Goal: Task Accomplishment & Management: Manage account settings

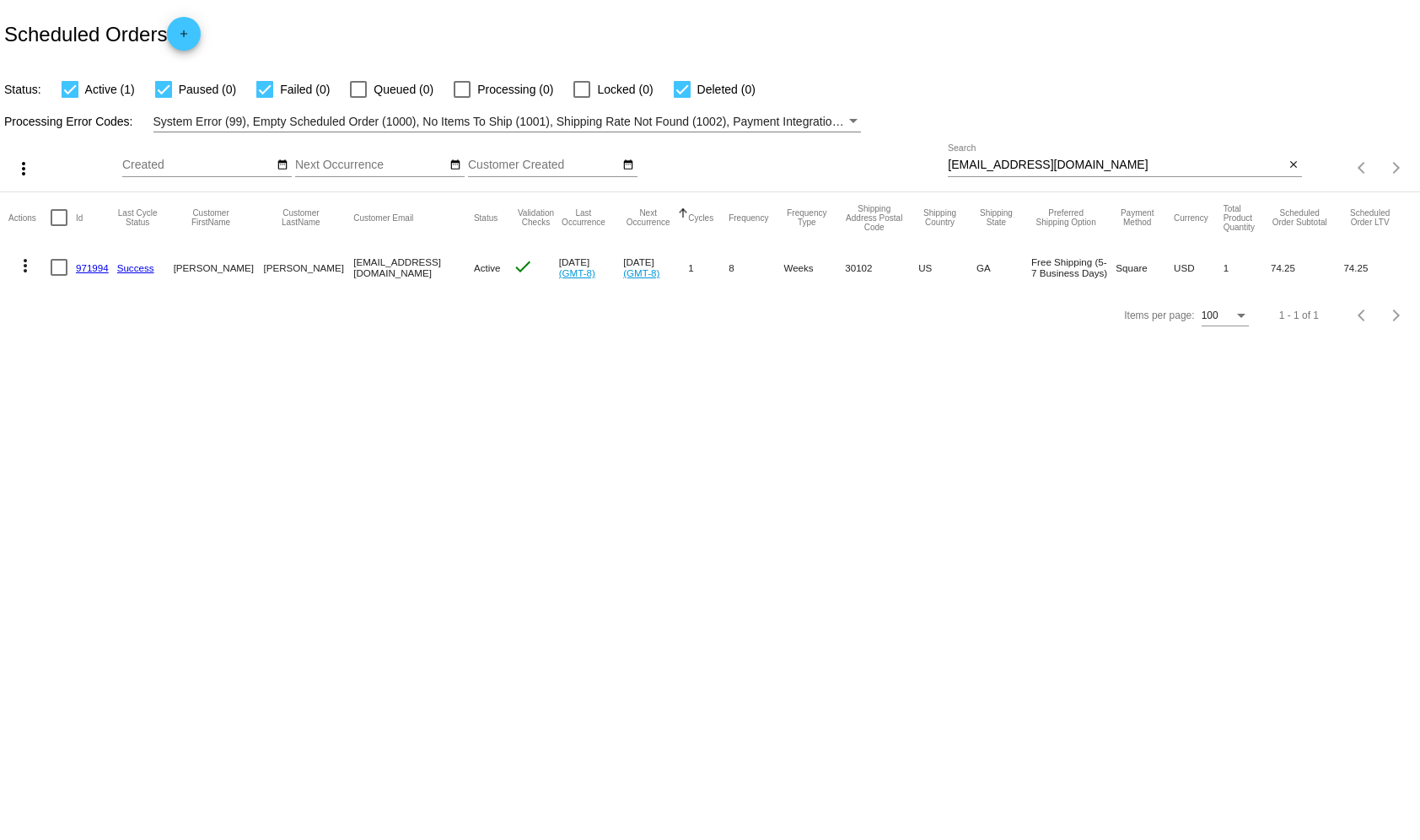
click at [1056, 160] on input "[EMAIL_ADDRESS][DOMAIN_NAME]" at bounding box center [1116, 165] width 337 height 14
click at [1056, 160] on input "triciavaldes@gmail.com" at bounding box center [1116, 165] width 337 height 14
paste input "deweaver46@ao"
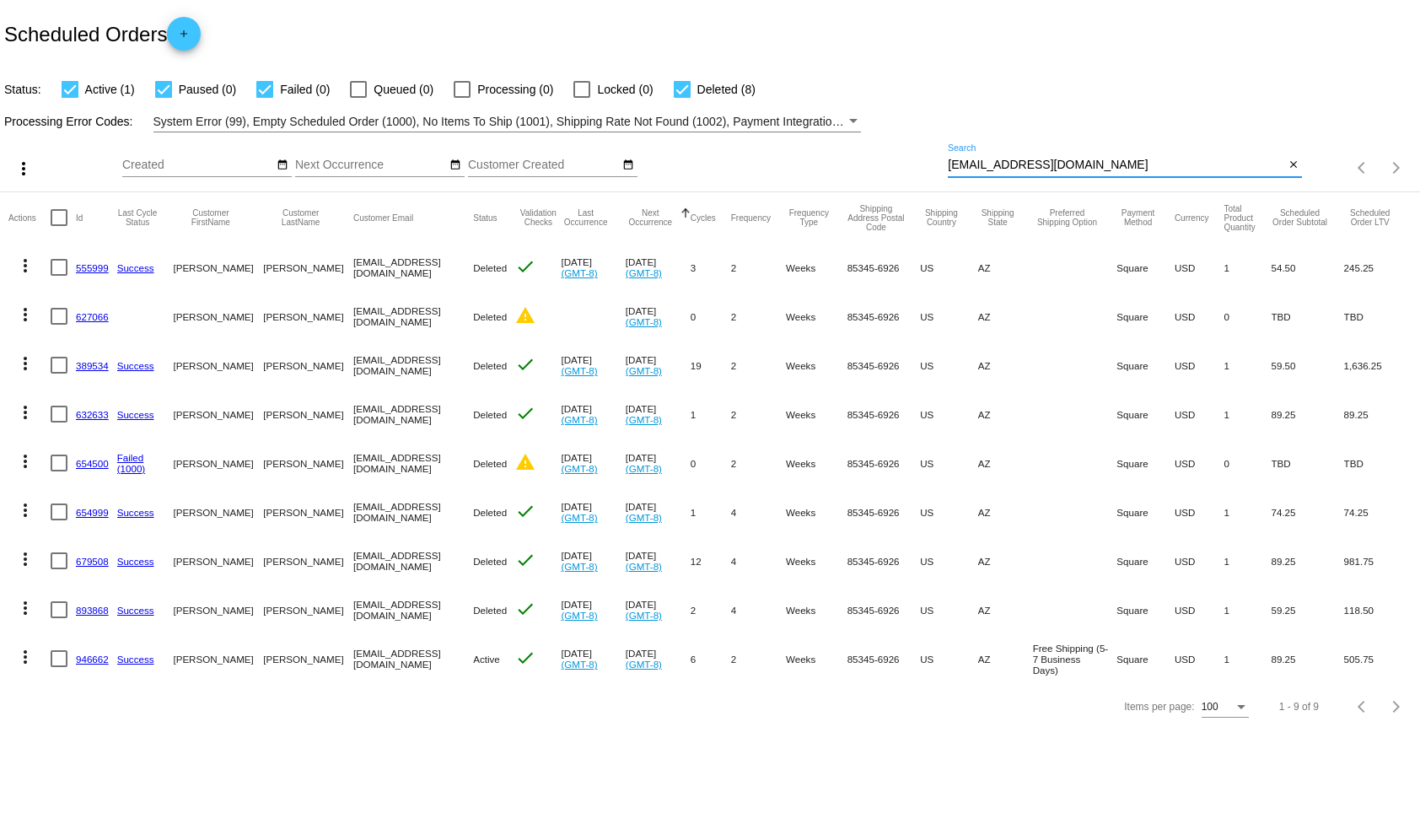
type input "[EMAIL_ADDRESS][DOMAIN_NAME]"
click at [22, 661] on mat-icon "more_vert" at bounding box center [25, 657] width 20 height 20
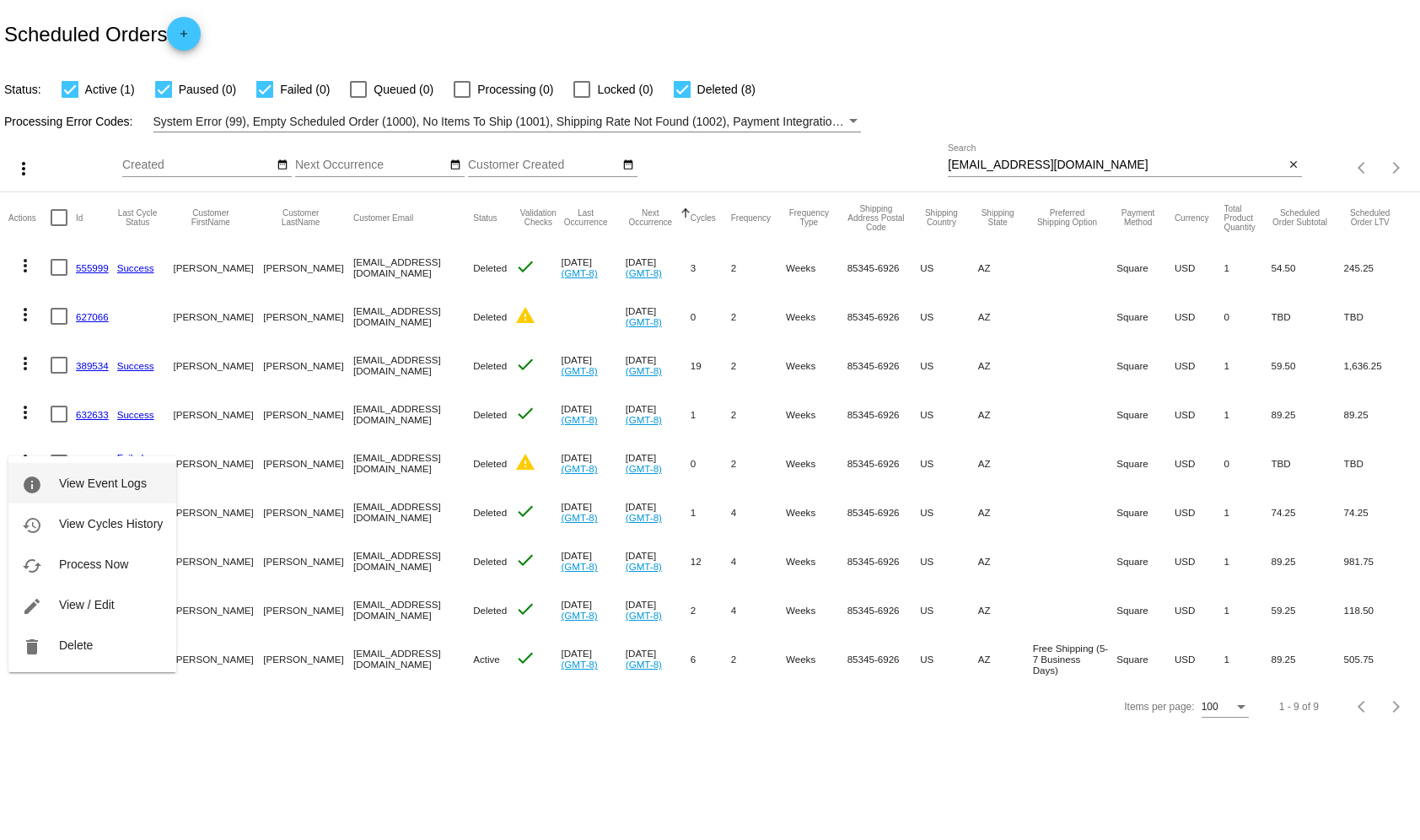
click at [126, 492] on button "info View Event Logs" at bounding box center [93, 482] width 168 height 40
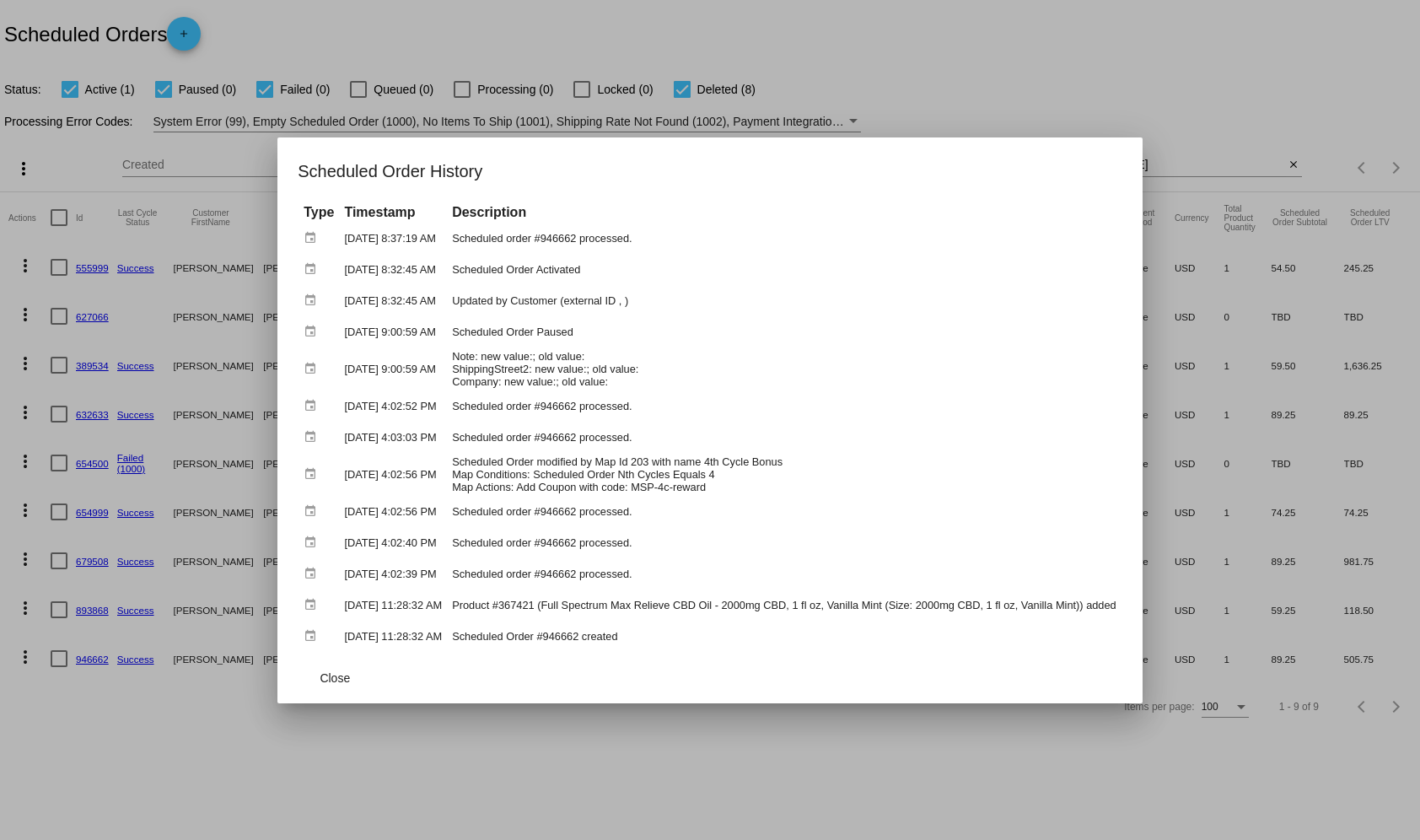
drag, startPoint x: 470, startPoint y: 272, endPoint x: 605, endPoint y: 274, distance: 135.0
click at [605, 274] on td "Scheduled Order Activated" at bounding box center [785, 269] width 673 height 29
copy td "Scheduled Order Activated"
click at [509, 275] on td "Scheduled Order Activated" at bounding box center [785, 269] width 673 height 29
click at [507, 275] on td "Scheduled Order Activated" at bounding box center [785, 269] width 673 height 29
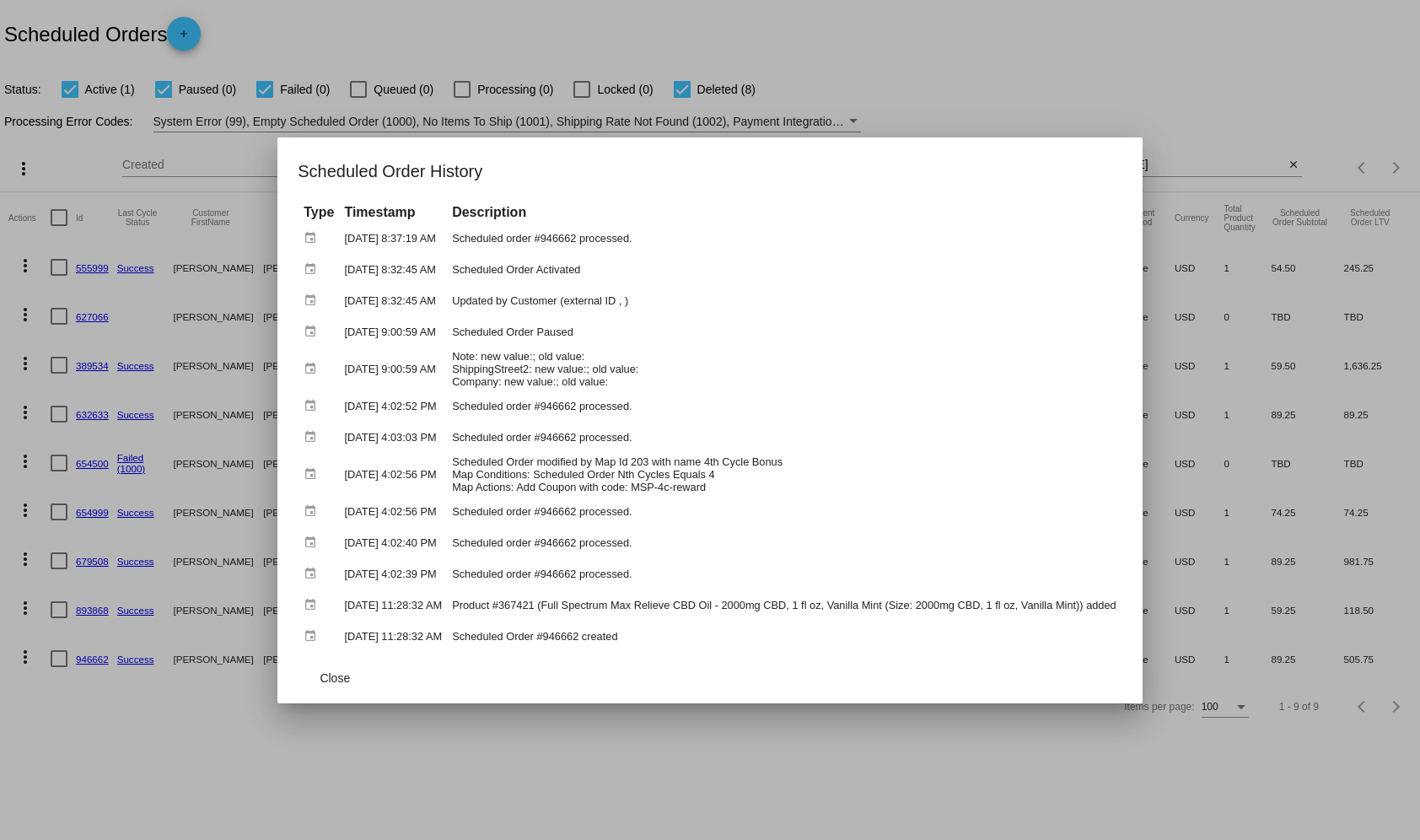
click at [507, 275] on td "Scheduled Order Activated" at bounding box center [785, 269] width 673 height 29
click at [569, 282] on td "Scheduled Order Activated" at bounding box center [785, 269] width 673 height 29
click at [569, 274] on td "Scheduled Order Activated" at bounding box center [785, 269] width 673 height 29
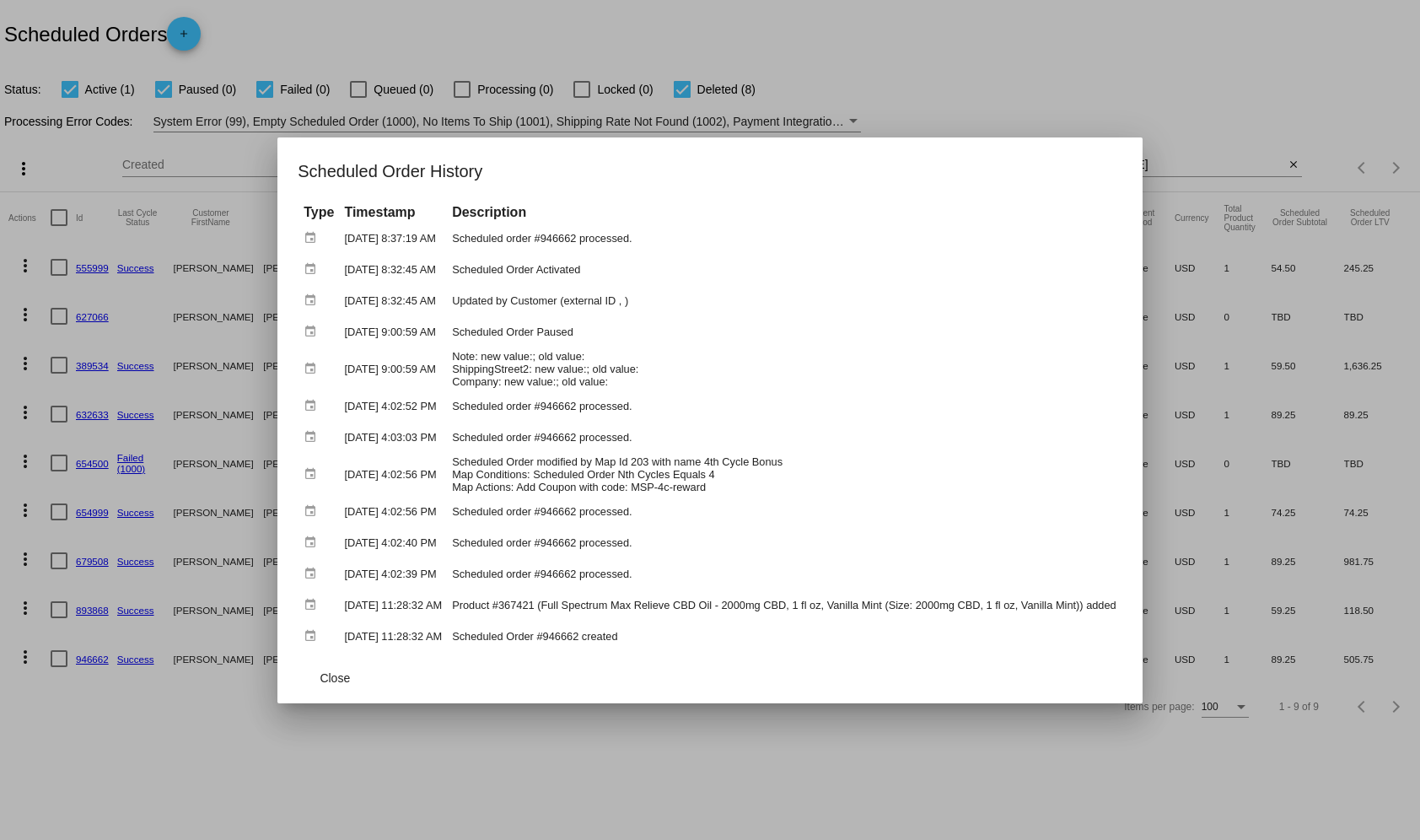
click at [637, 300] on td "Updated by Customer (external ID , )" at bounding box center [785, 300] width 673 height 29
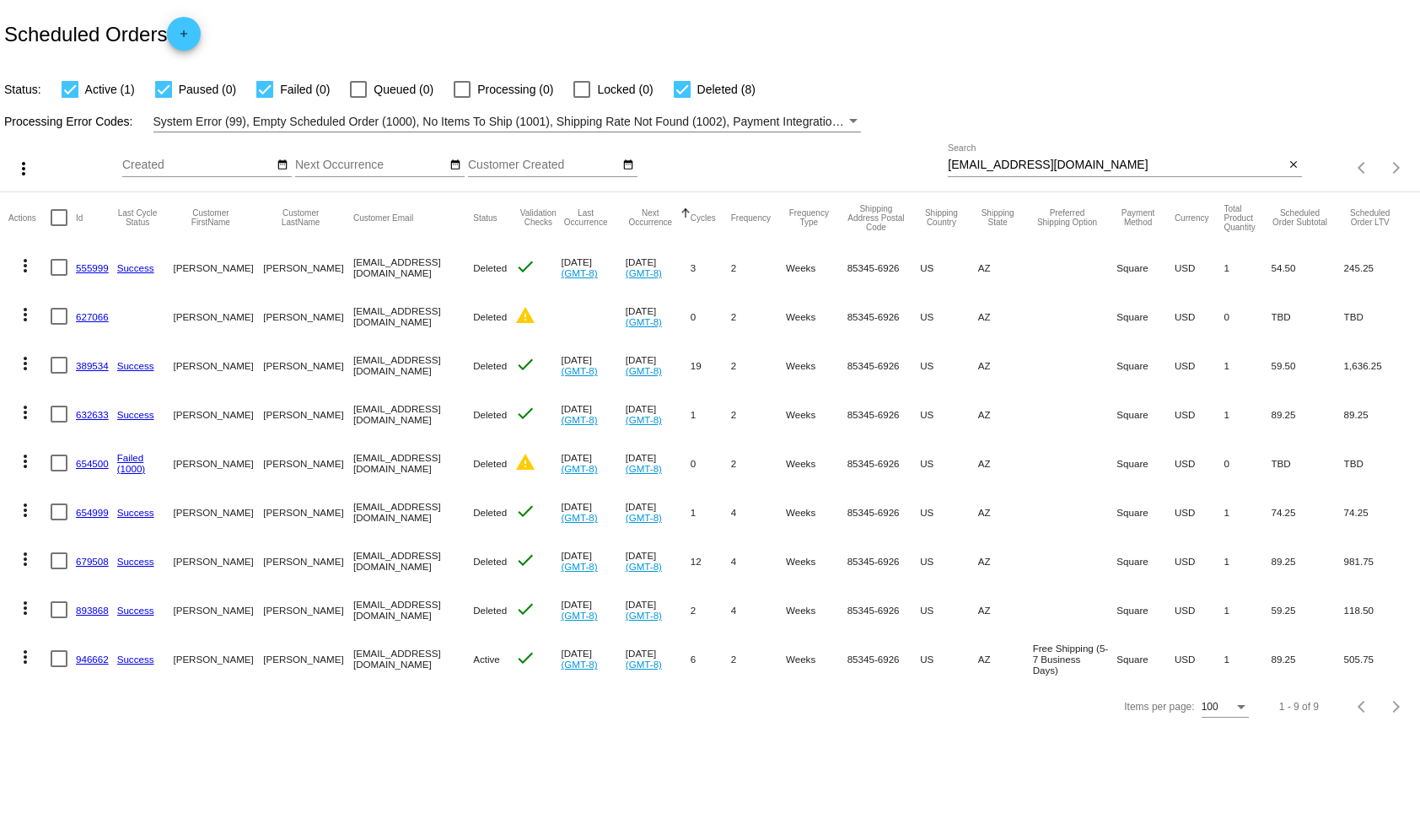
click at [20, 662] on mat-icon "more_vert" at bounding box center [25, 657] width 20 height 20
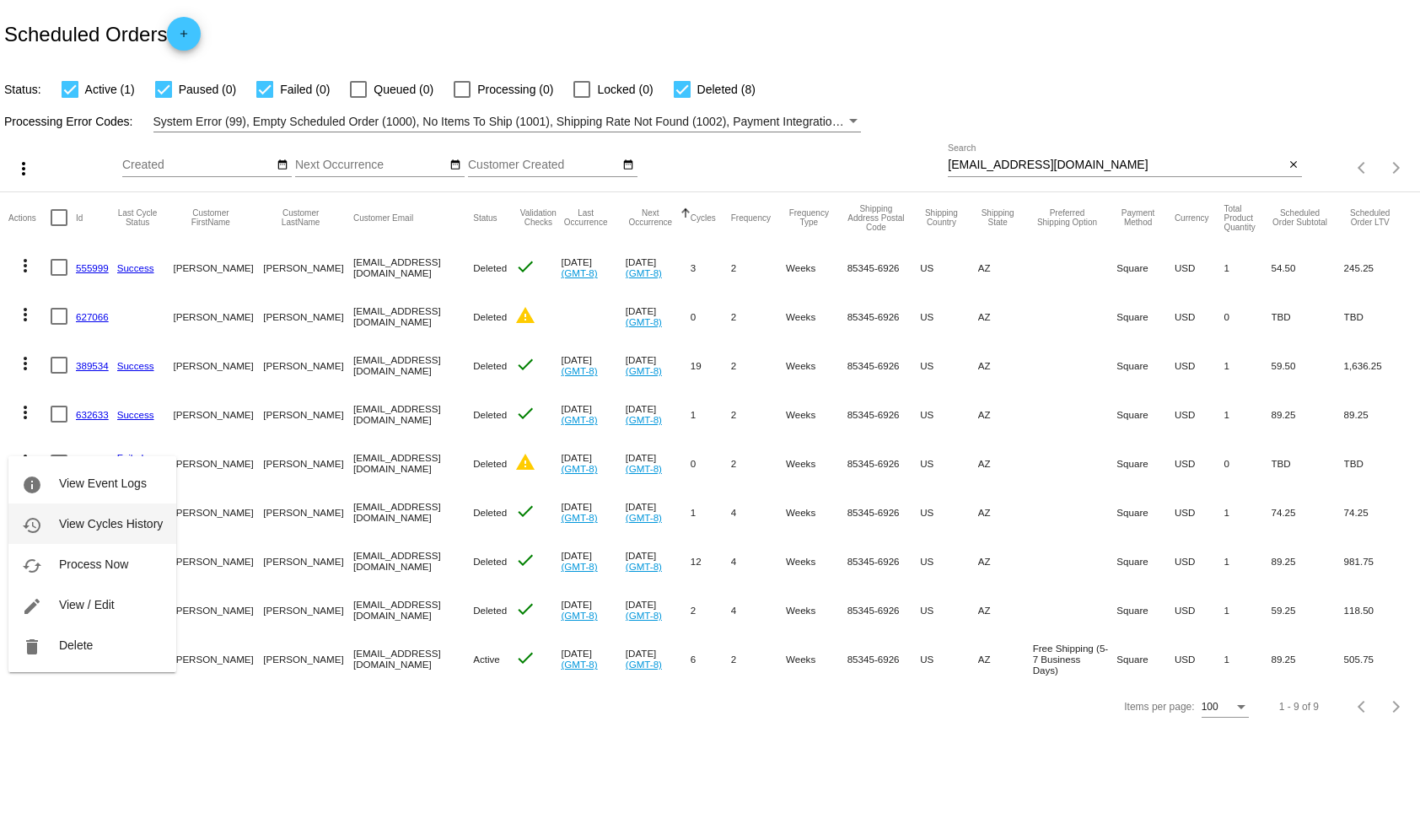
click at [104, 517] on span "View Cycles History" at bounding box center [110, 524] width 103 height 14
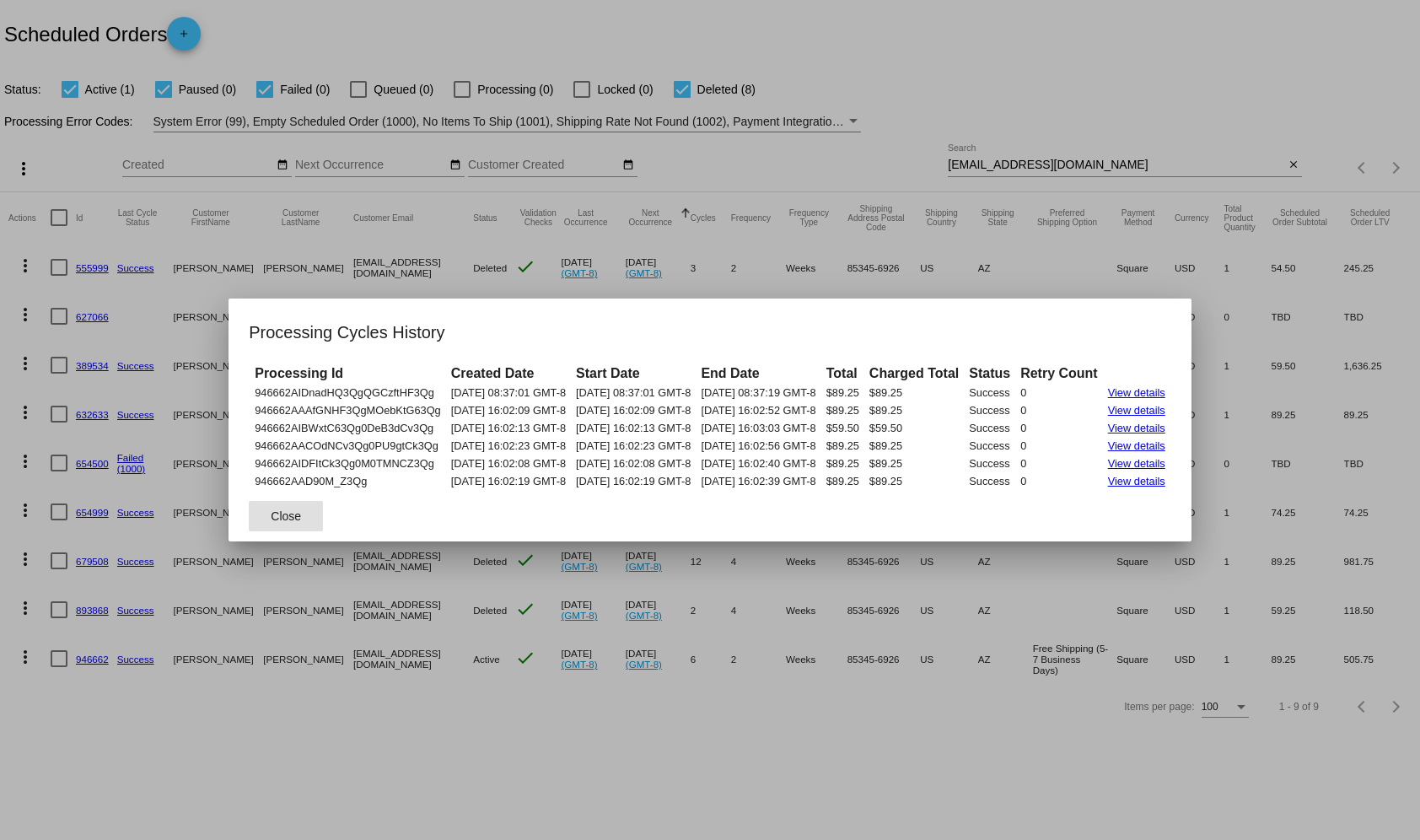
click at [273, 517] on button "Close" at bounding box center [286, 515] width 74 height 30
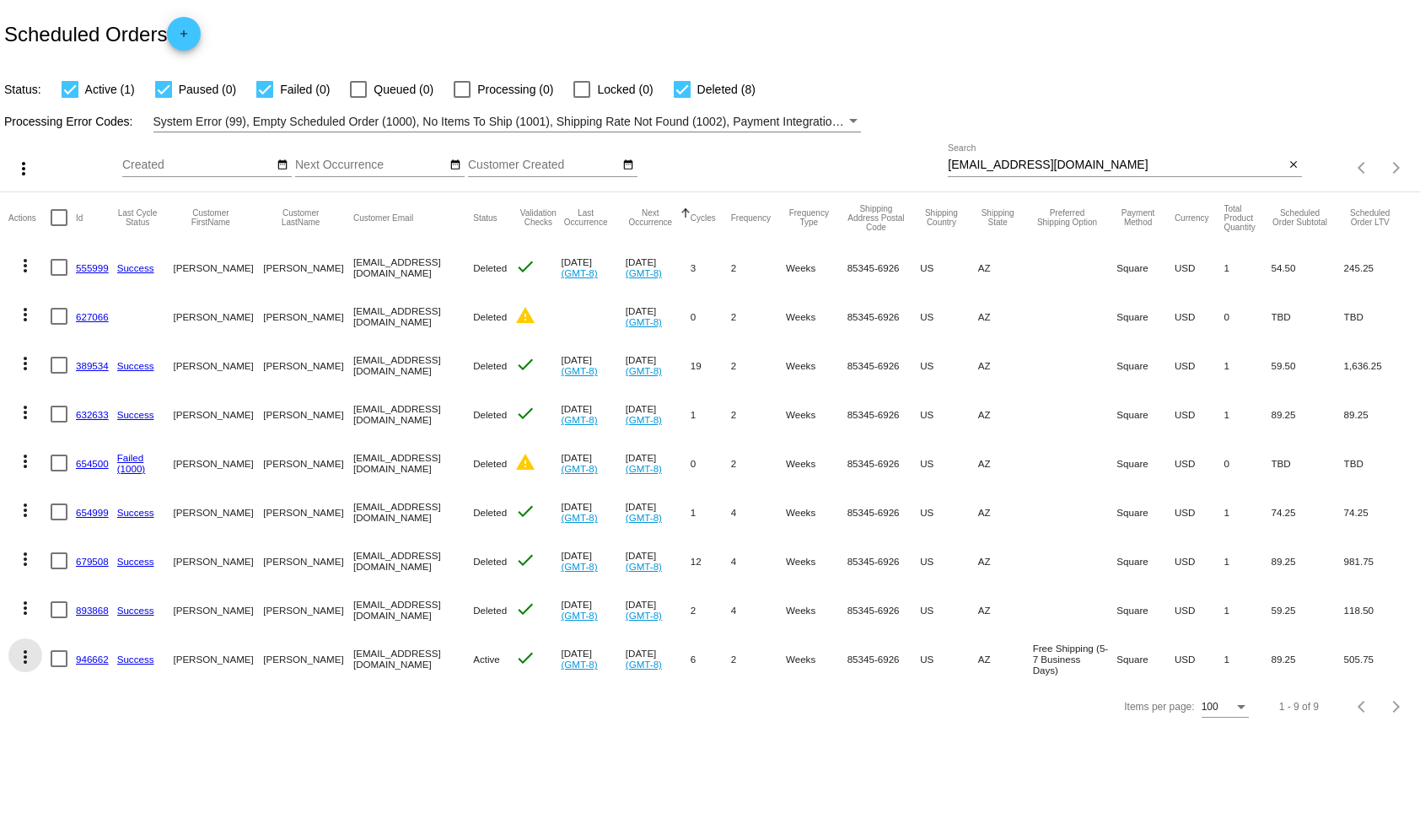
click at [26, 662] on mat-icon "more_vert" at bounding box center [25, 657] width 20 height 20
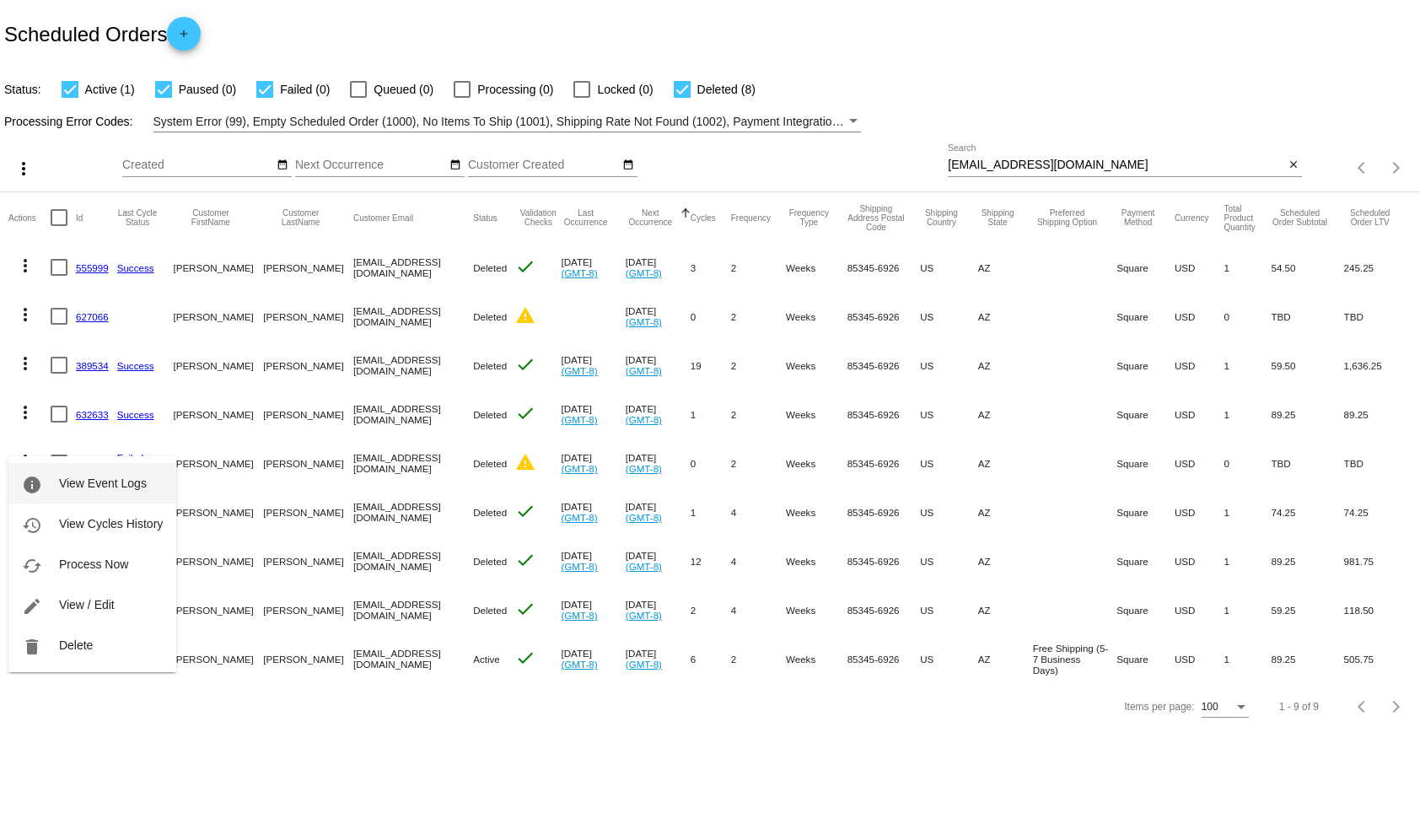
click at [121, 487] on span "View Event Logs" at bounding box center [102, 483] width 88 height 14
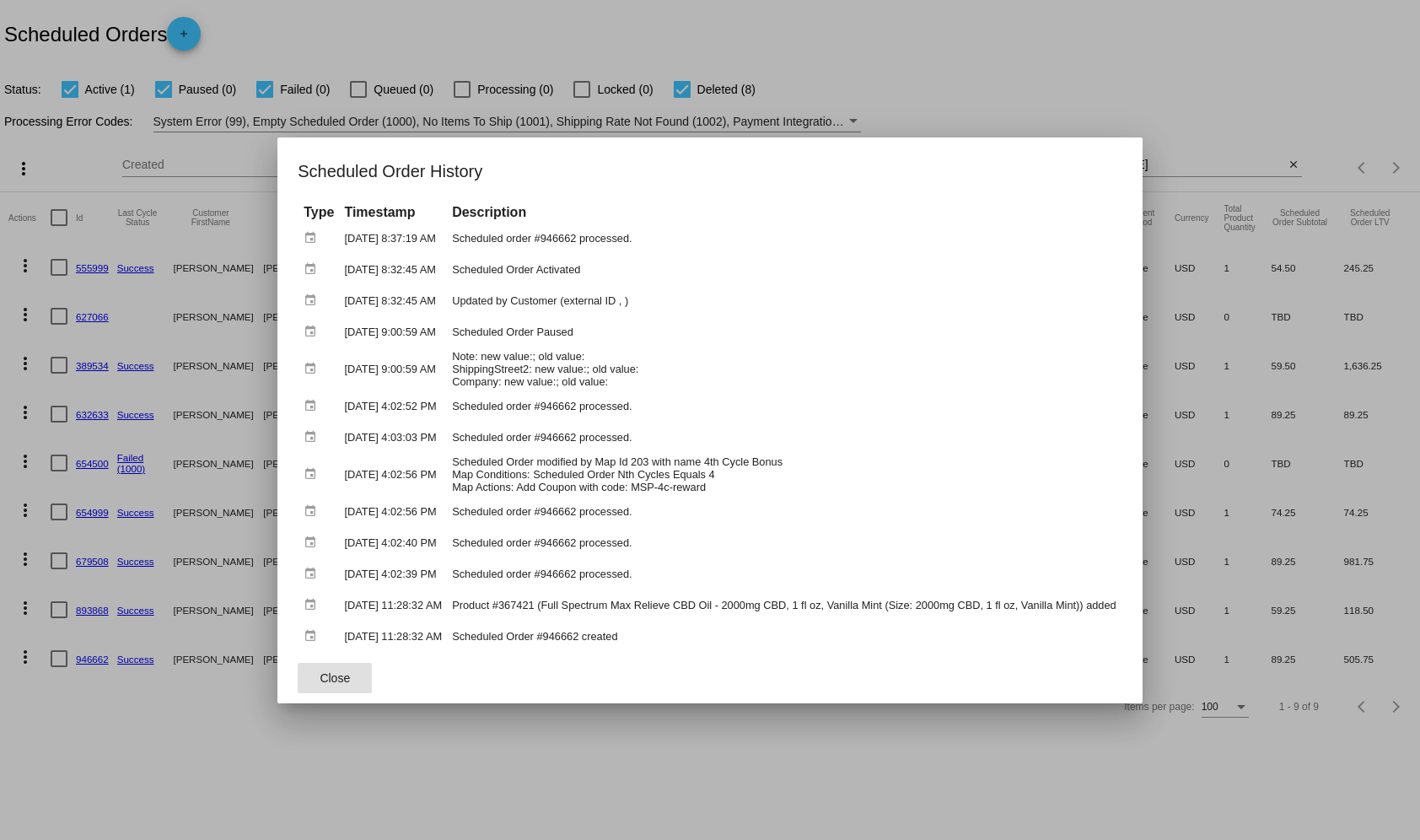
click at [322, 680] on span "Close" at bounding box center [335, 678] width 30 height 14
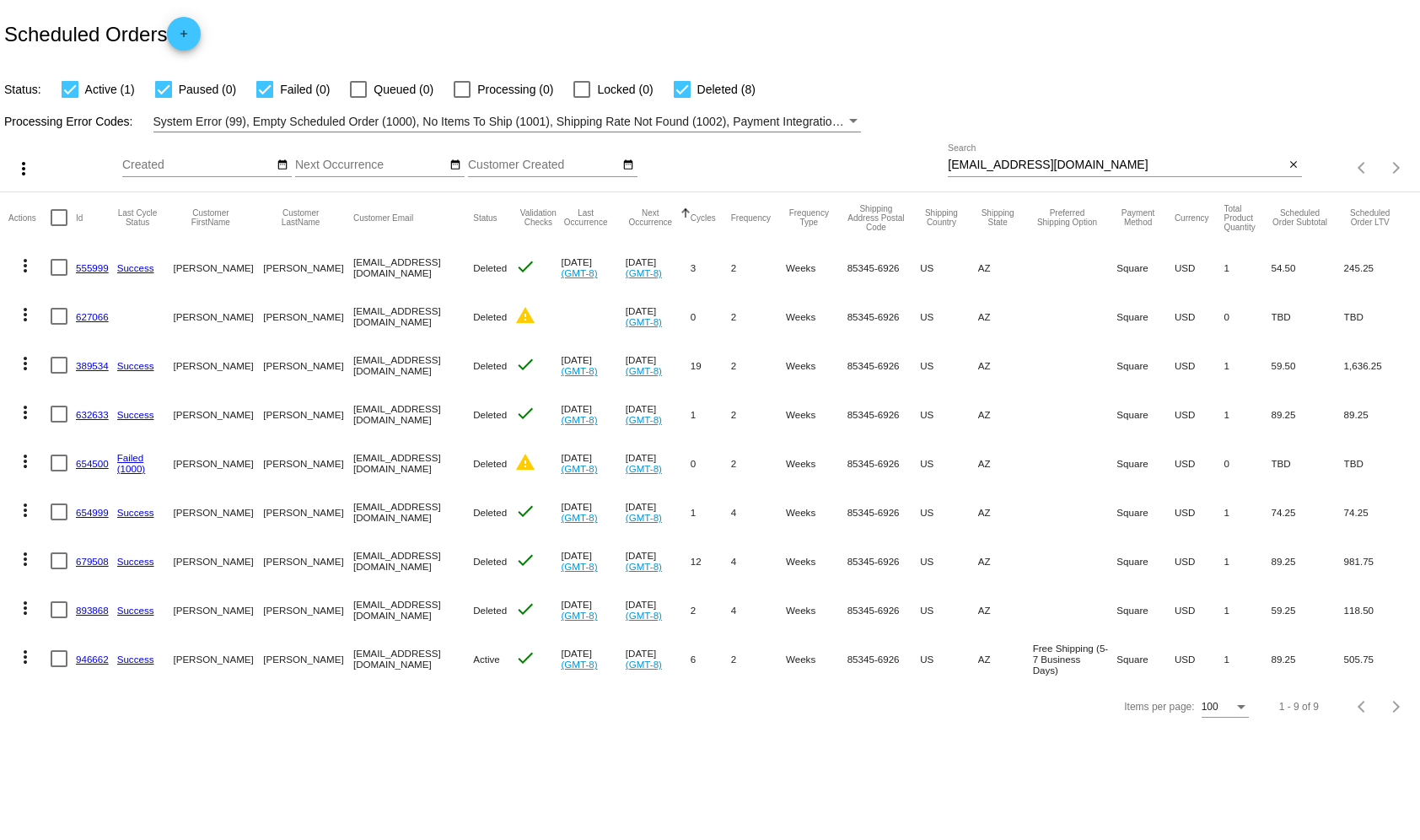
click at [982, 160] on input "[EMAIL_ADDRESS][DOMAIN_NAME]" at bounding box center [1116, 165] width 337 height 14
click at [26, 653] on mat-icon "more_vert" at bounding box center [25, 657] width 20 height 20
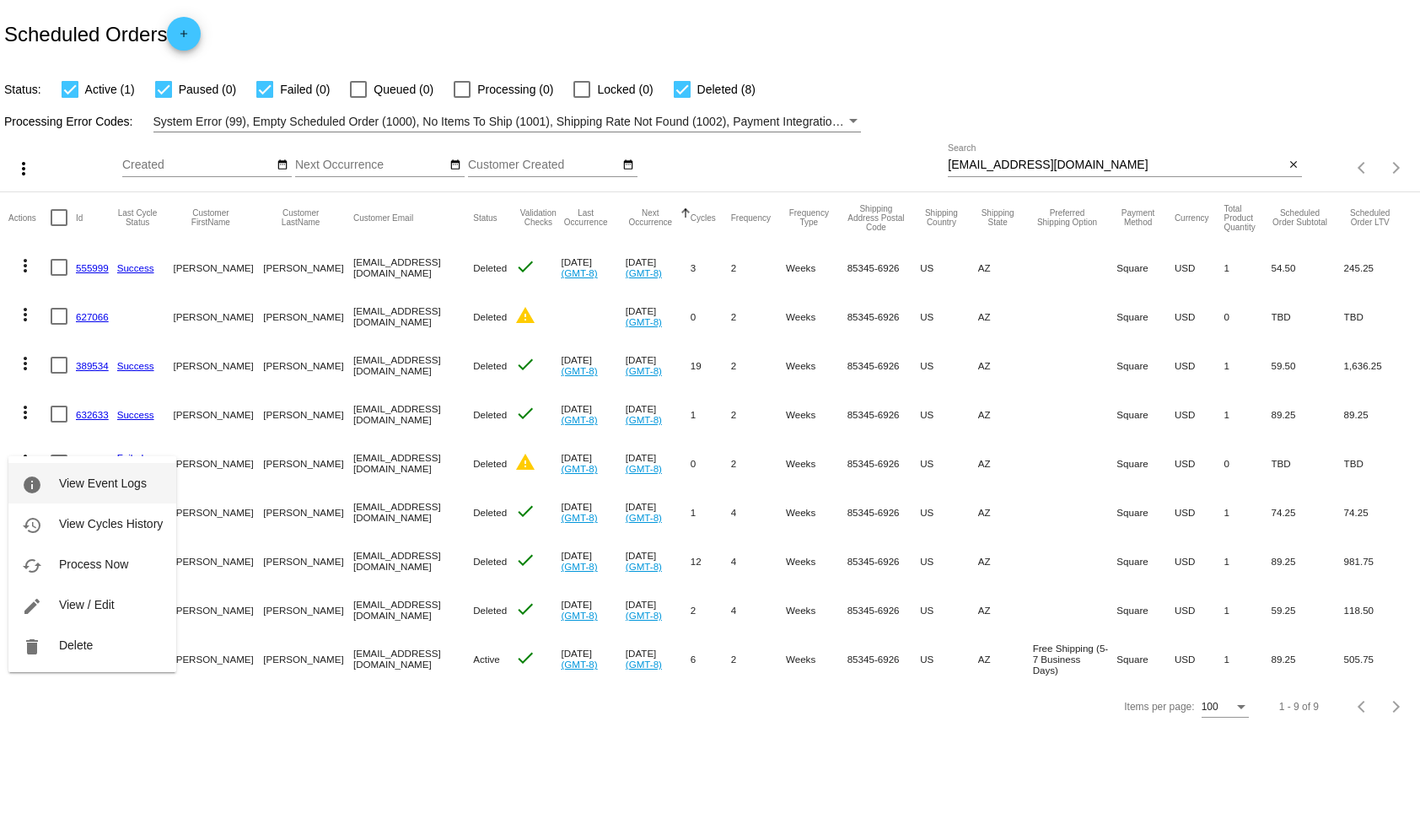
click at [106, 492] on button "info View Event Logs" at bounding box center [93, 482] width 168 height 40
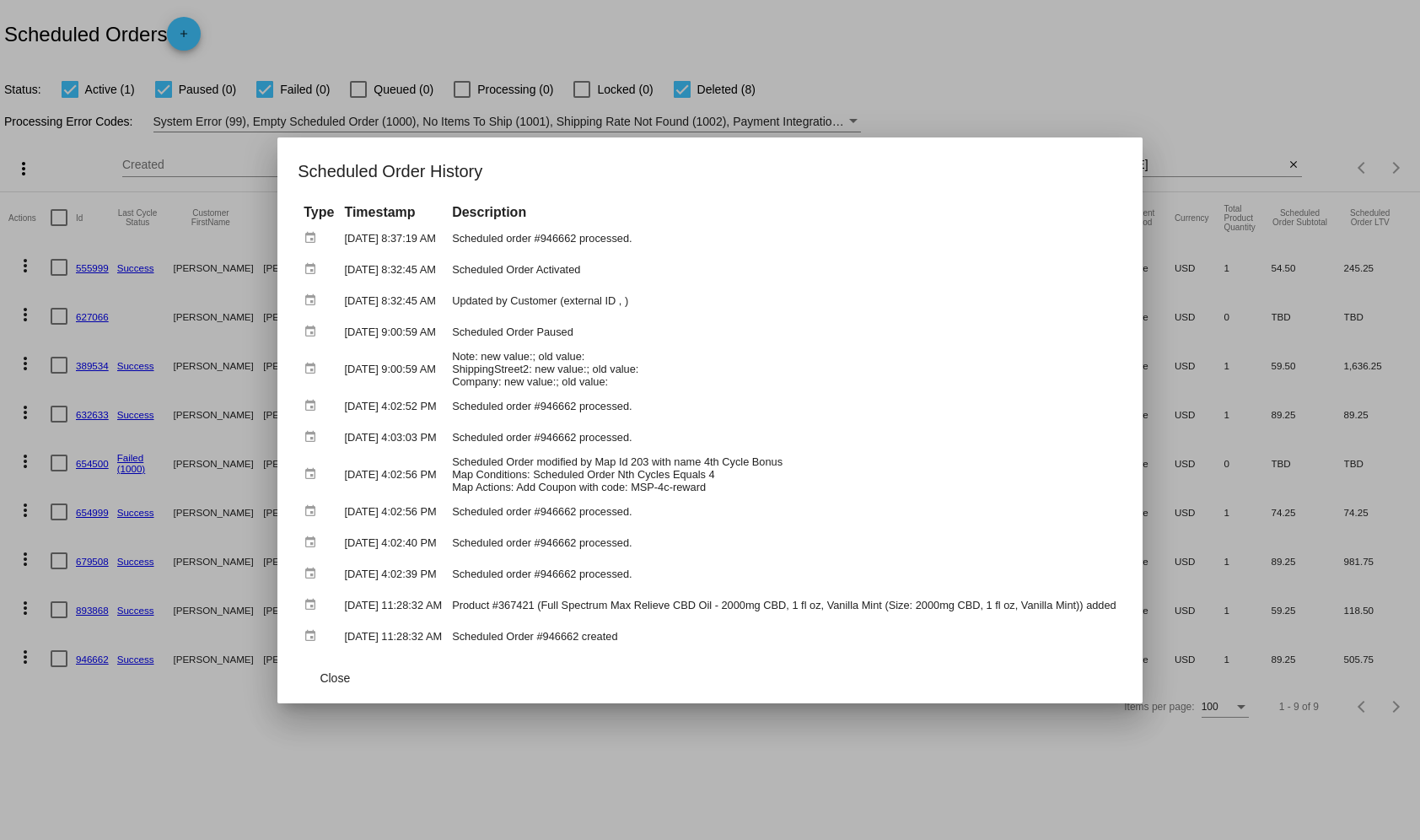
click at [511, 307] on td "Updated by Customer (external ID , )" at bounding box center [785, 300] width 673 height 29
click at [554, 298] on td "Updated by Customer (external ID , )" at bounding box center [785, 300] width 673 height 29
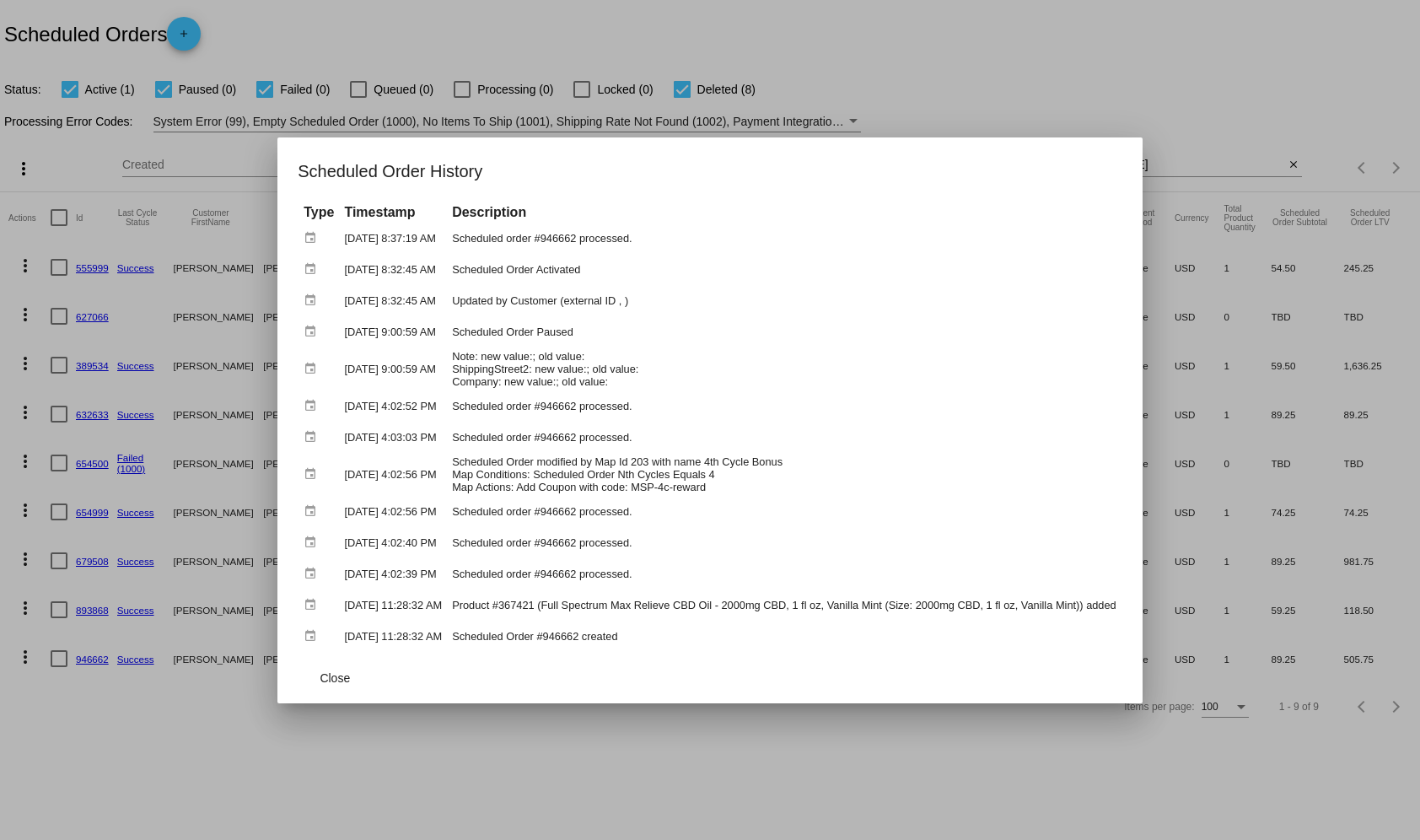
click at [554, 298] on td "Updated by Customer (external ID , )" at bounding box center [785, 300] width 673 height 29
click at [802, 307] on td "Updated by Customer (external ID , )" at bounding box center [785, 300] width 673 height 29
click at [540, 301] on td "Updated by Customer (external ID , )" at bounding box center [785, 300] width 673 height 29
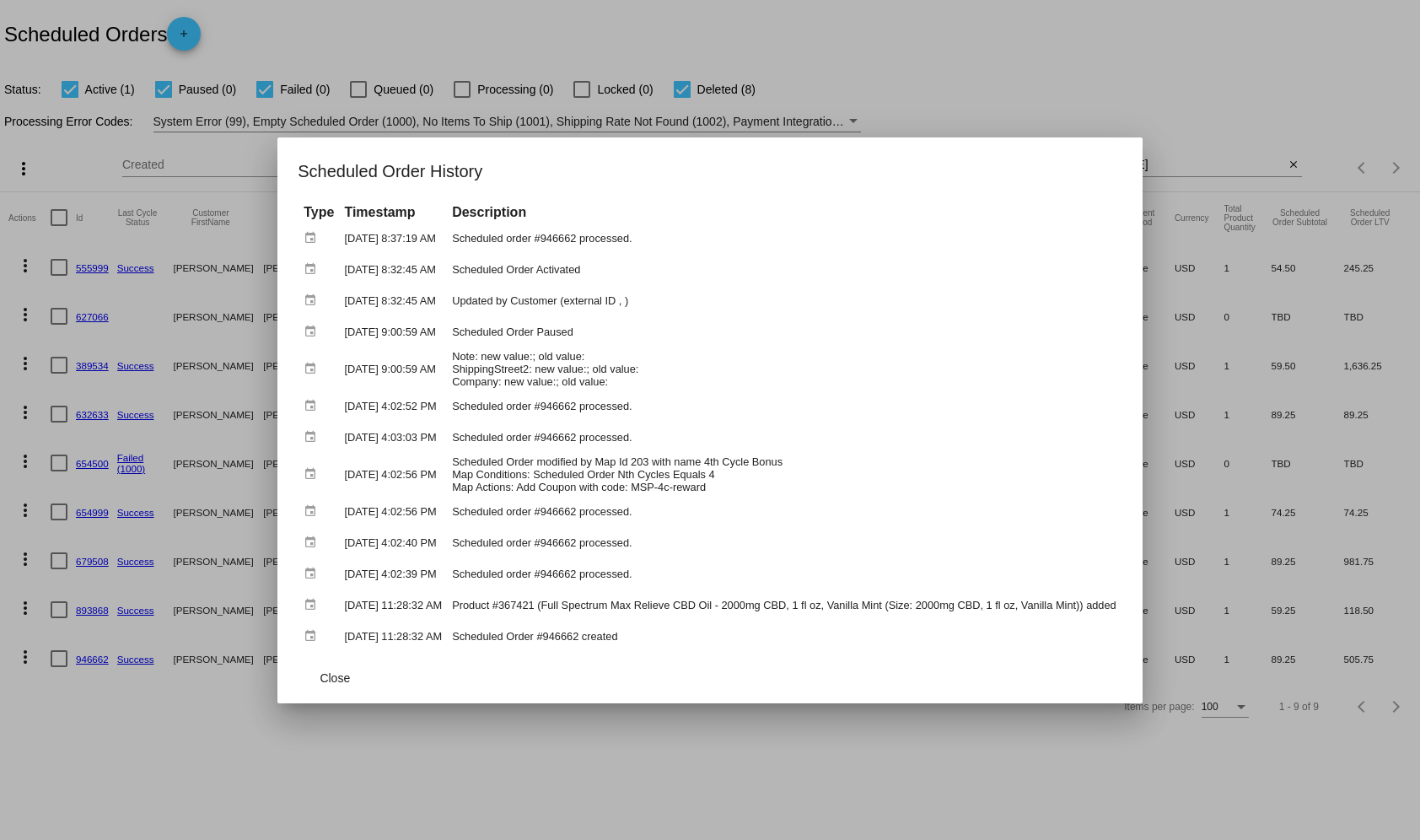
copy tbody "Updated by Customer (external ID , )"
click at [707, 221] on th "Description" at bounding box center [785, 212] width 673 height 19
click at [691, 306] on td "Updated by Customer (external ID , )" at bounding box center [785, 300] width 673 height 29
click at [711, 310] on td "Updated by Customer (external ID , )" at bounding box center [785, 300] width 673 height 29
click at [725, 220] on th "Description" at bounding box center [785, 212] width 673 height 19
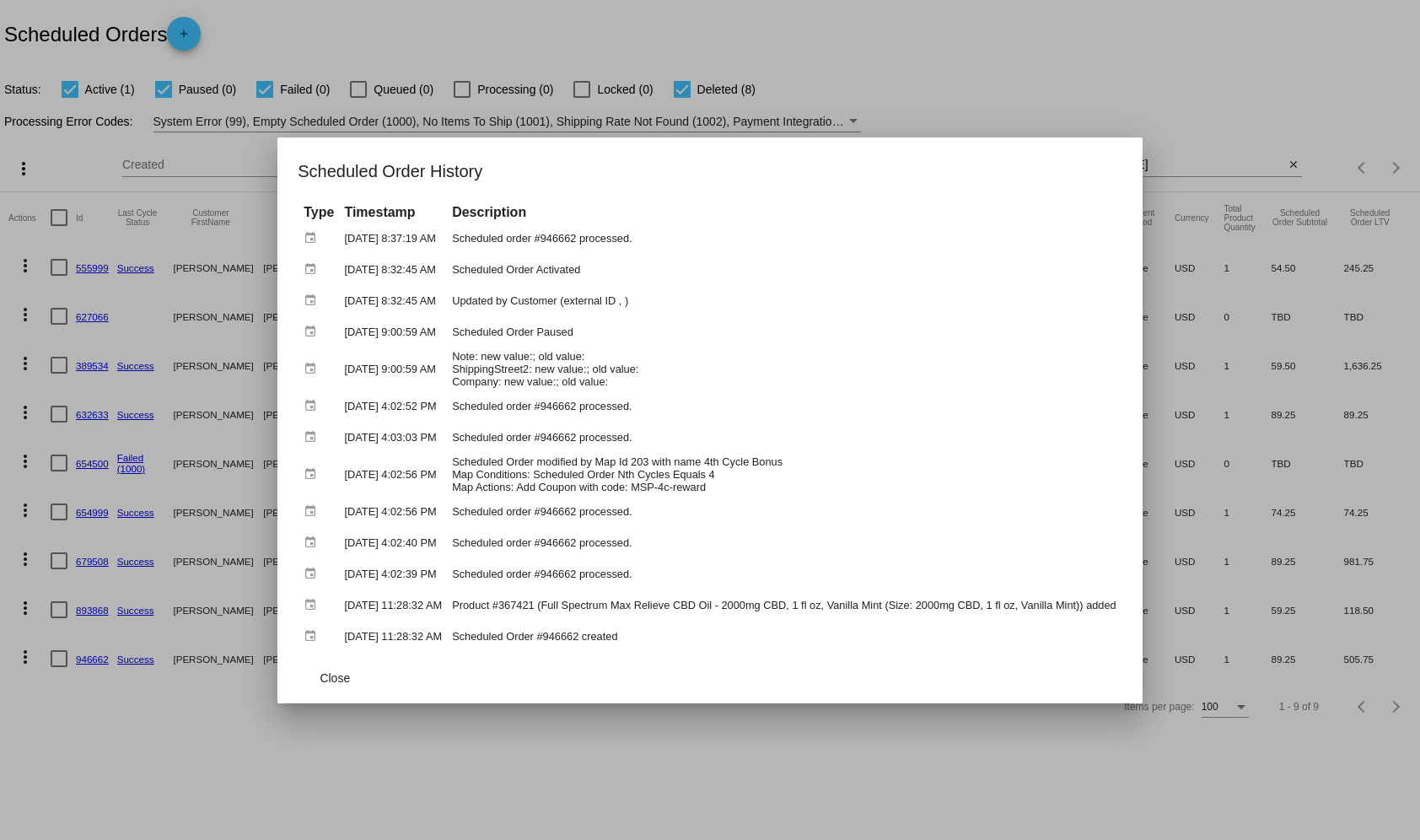
click at [588, 311] on td "Updated by Customer (external ID , )" at bounding box center [785, 300] width 673 height 29
click at [761, 246] on td "Scheduled order #946662 processed." at bounding box center [785, 238] width 673 height 29
click at [634, 298] on td "Updated by Customer (external ID , )" at bounding box center [785, 300] width 673 height 29
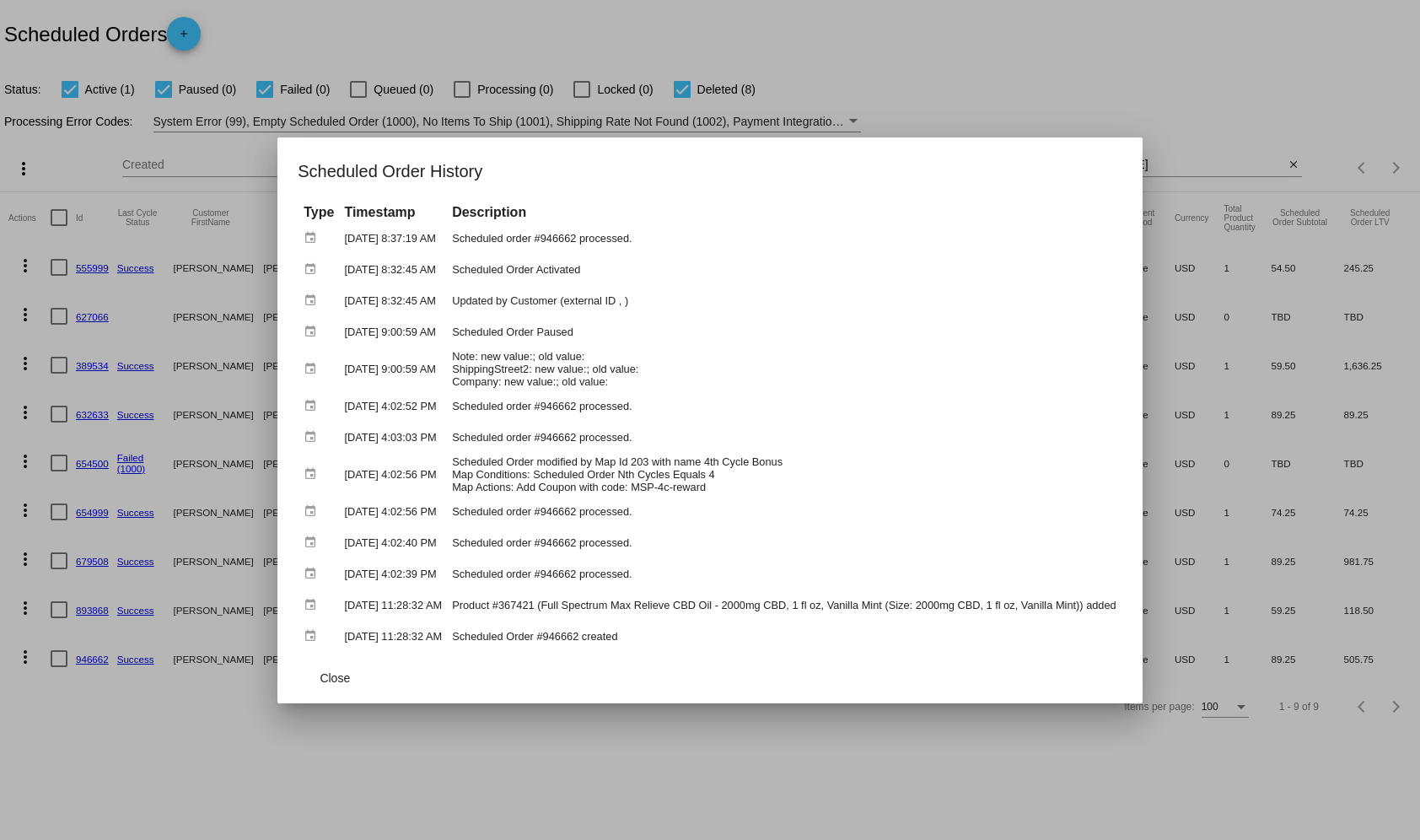
click at [634, 299] on td "Updated by Customer (external ID , )" at bounding box center [785, 300] width 673 height 29
click at [587, 303] on td "Updated by Customer (external ID , )" at bounding box center [785, 300] width 673 height 29
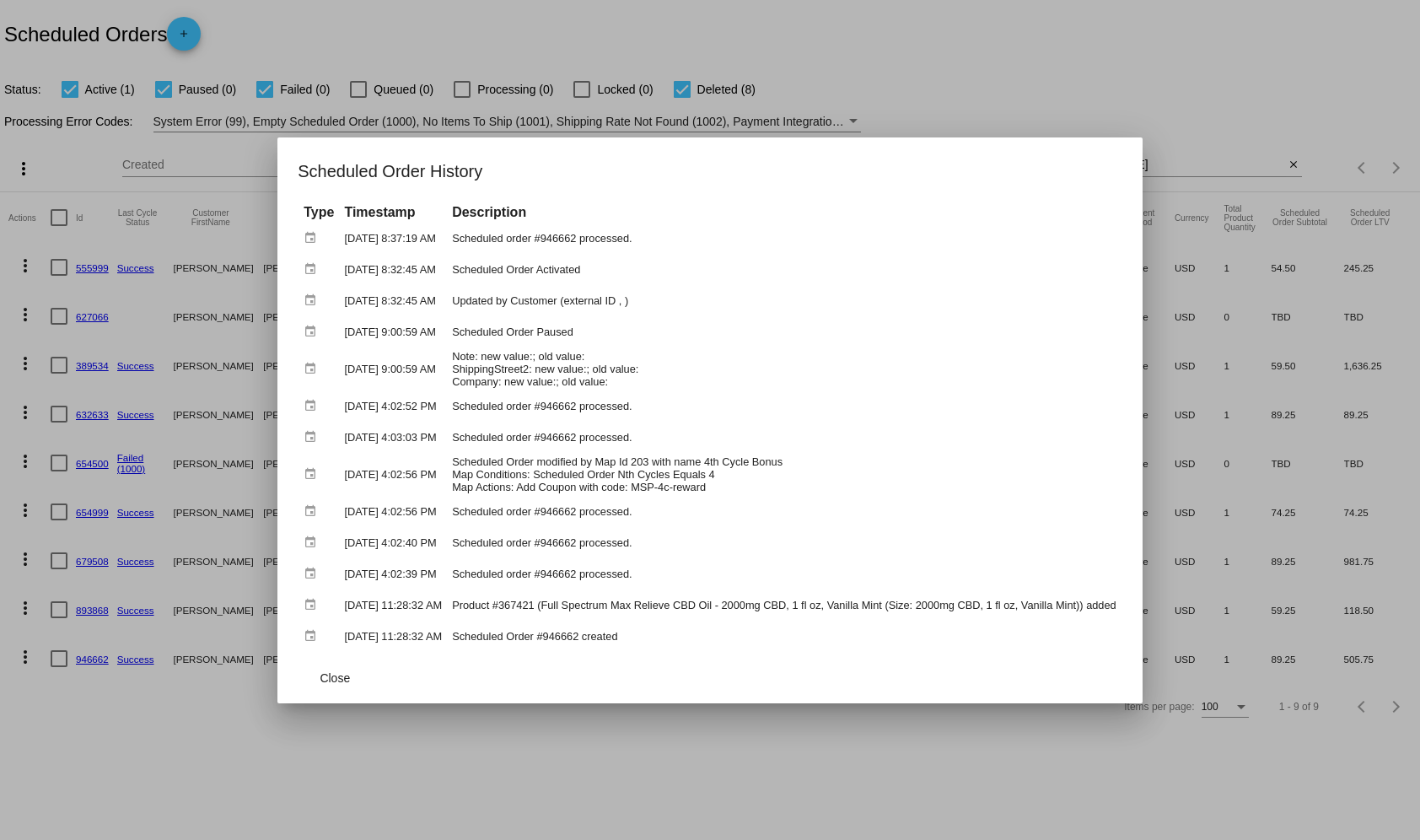
click at [587, 303] on td "Updated by Customer (external ID , )" at bounding box center [785, 300] width 673 height 29
click at [690, 258] on td "Scheduled Order Activated" at bounding box center [785, 269] width 673 height 29
click at [630, 284] on td "Scheduled Order Activated" at bounding box center [785, 269] width 673 height 29
click at [610, 303] on td "Updated by Customer (external ID , )" at bounding box center [785, 300] width 673 height 29
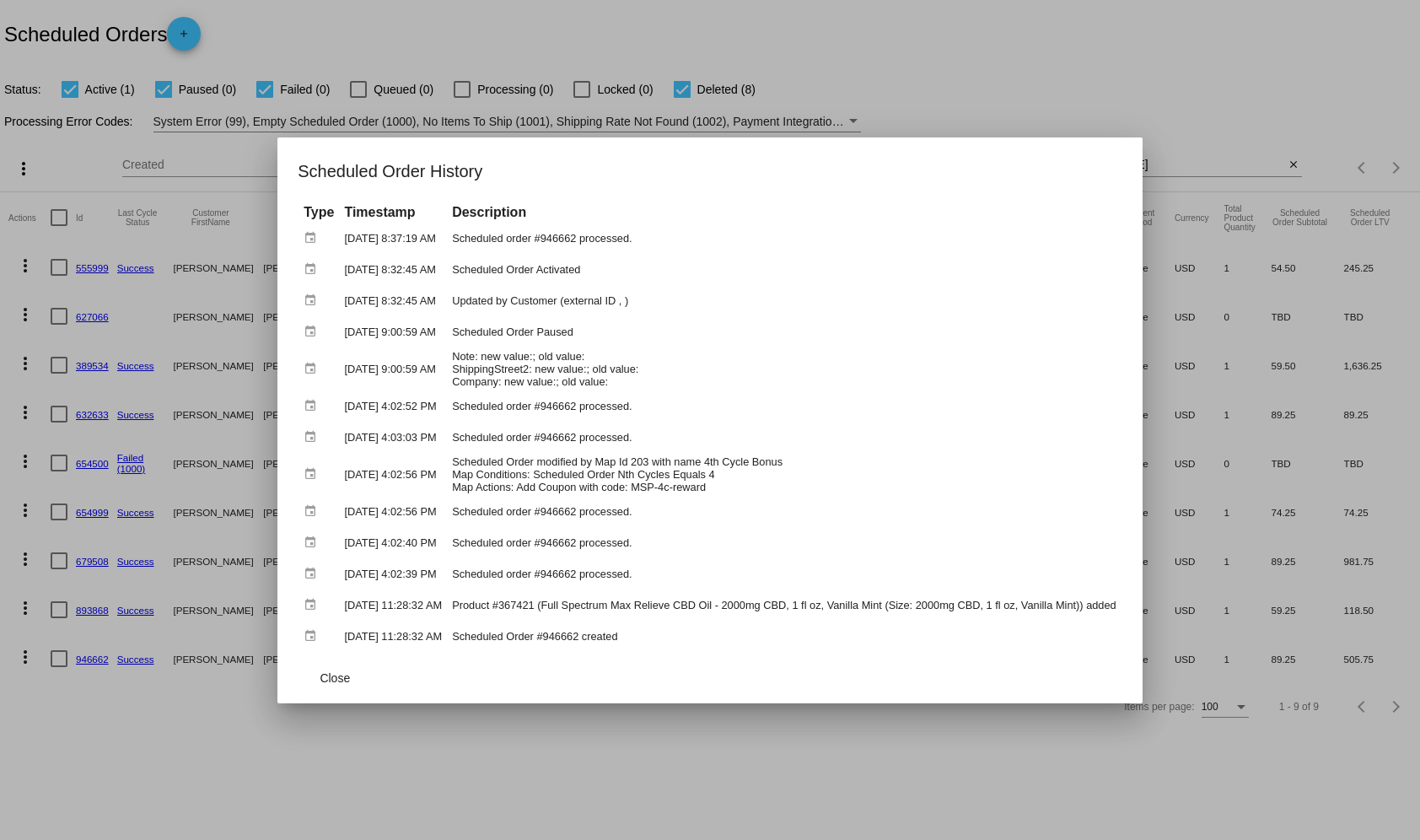
click at [610, 303] on td "Updated by Customer (external ID , )" at bounding box center [785, 300] width 673 height 29
click at [684, 253] on td "Scheduled order #946662 processed." at bounding box center [785, 238] width 673 height 29
click at [620, 309] on td "Updated by Customer (external ID , )" at bounding box center [785, 300] width 673 height 29
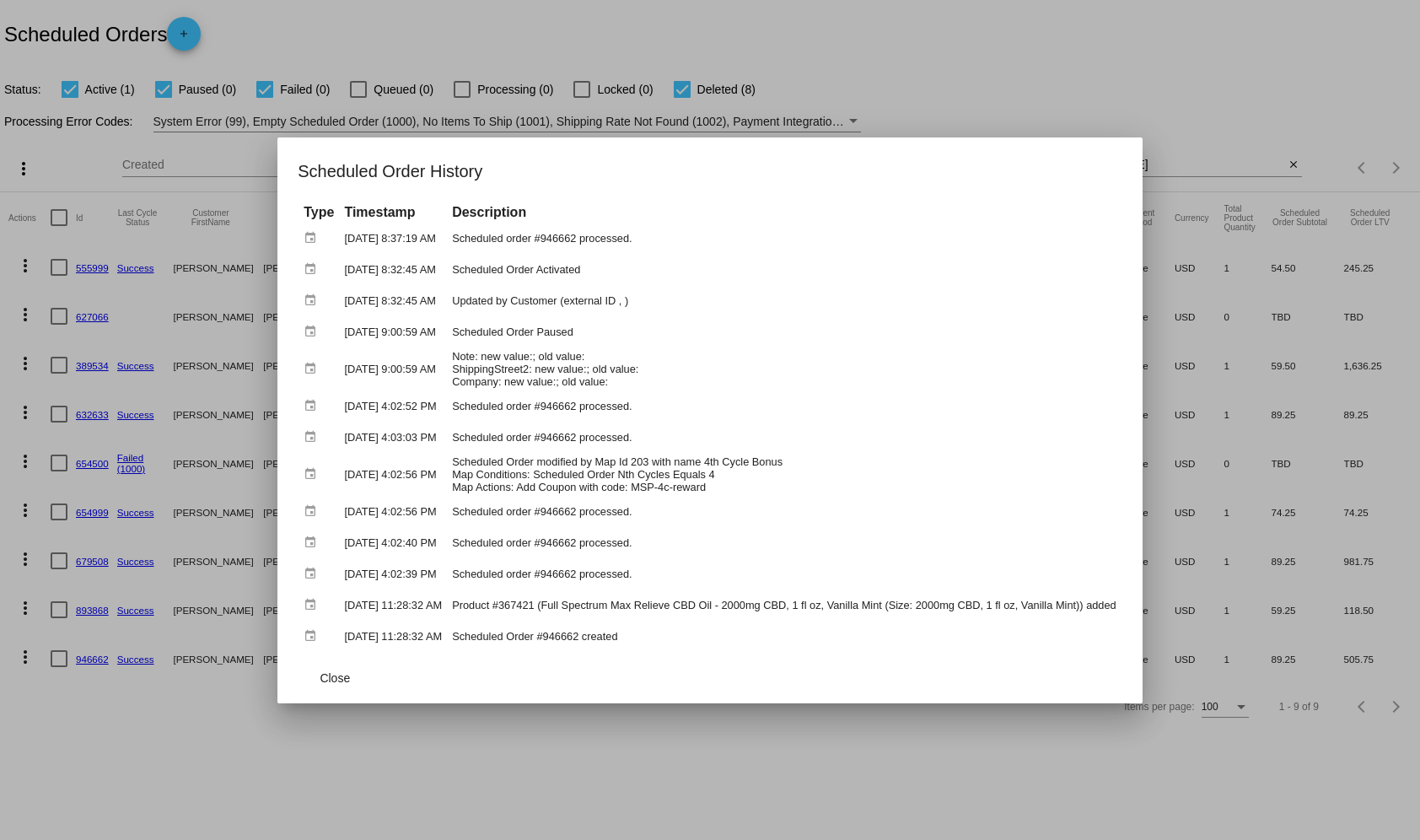
click at [593, 352] on td "Note: new value:; old value: ShippingStreet2: new value:; old value: Company: n…" at bounding box center [785, 369] width 673 height 41
click at [629, 304] on td "Updated by Customer (external ID , )" at bounding box center [785, 300] width 673 height 29
click at [629, 305] on td "Updated by Customer (external ID , )" at bounding box center [785, 300] width 673 height 29
click at [327, 688] on button "Close" at bounding box center [335, 677] width 74 height 30
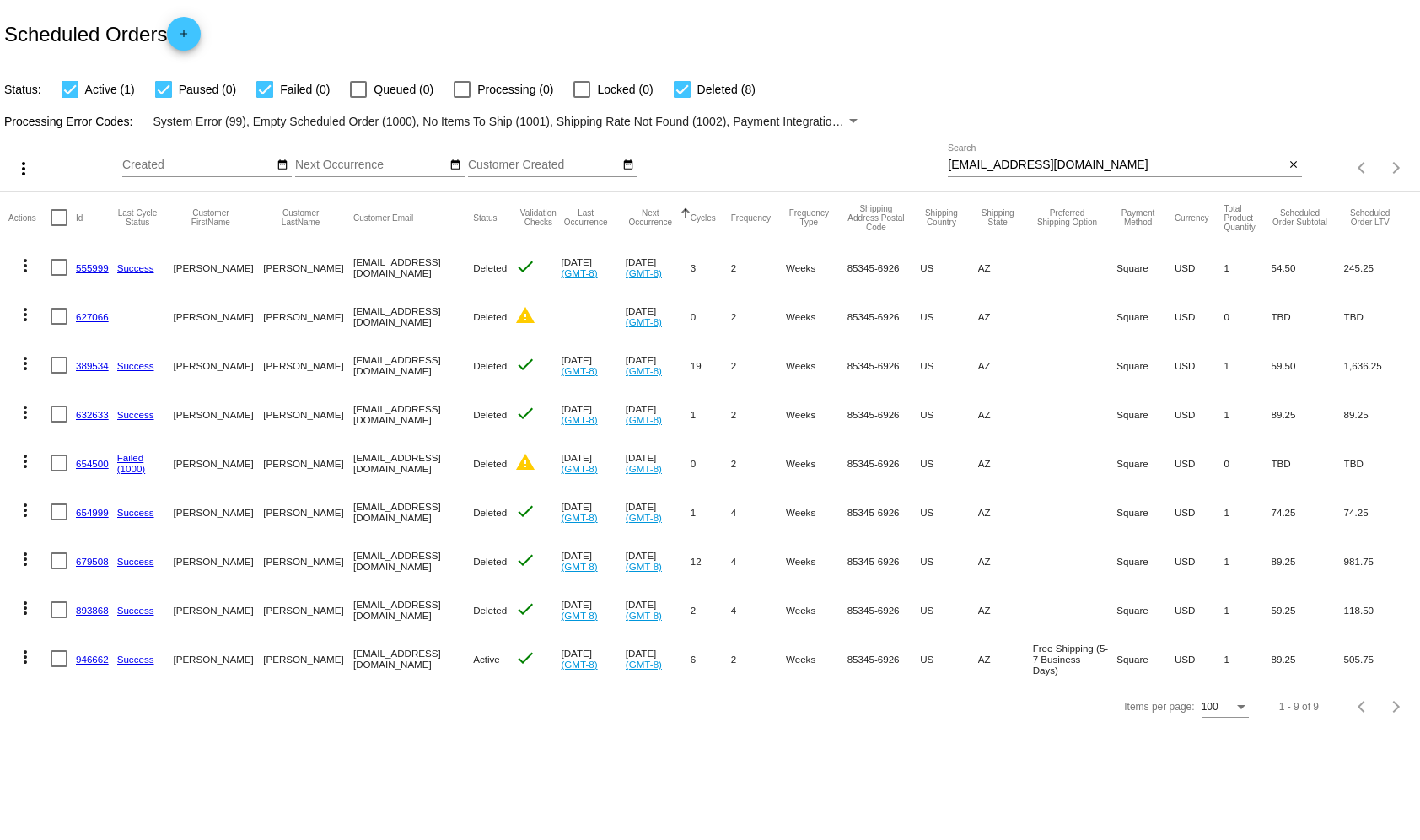
click at [23, 662] on mat-icon "more_vert" at bounding box center [25, 657] width 20 height 20
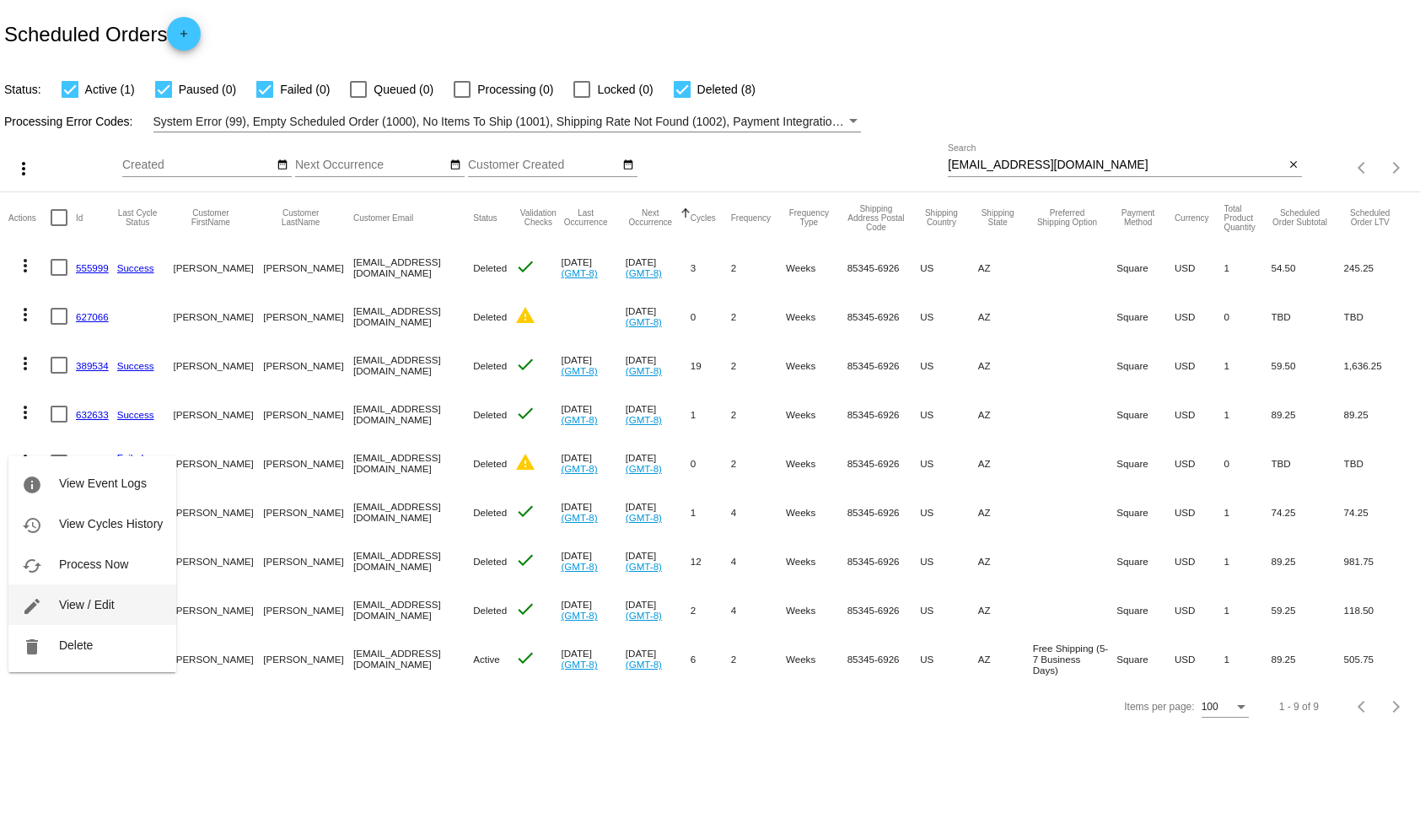
click at [102, 590] on button "edit View / Edit" at bounding box center [93, 604] width 168 height 40
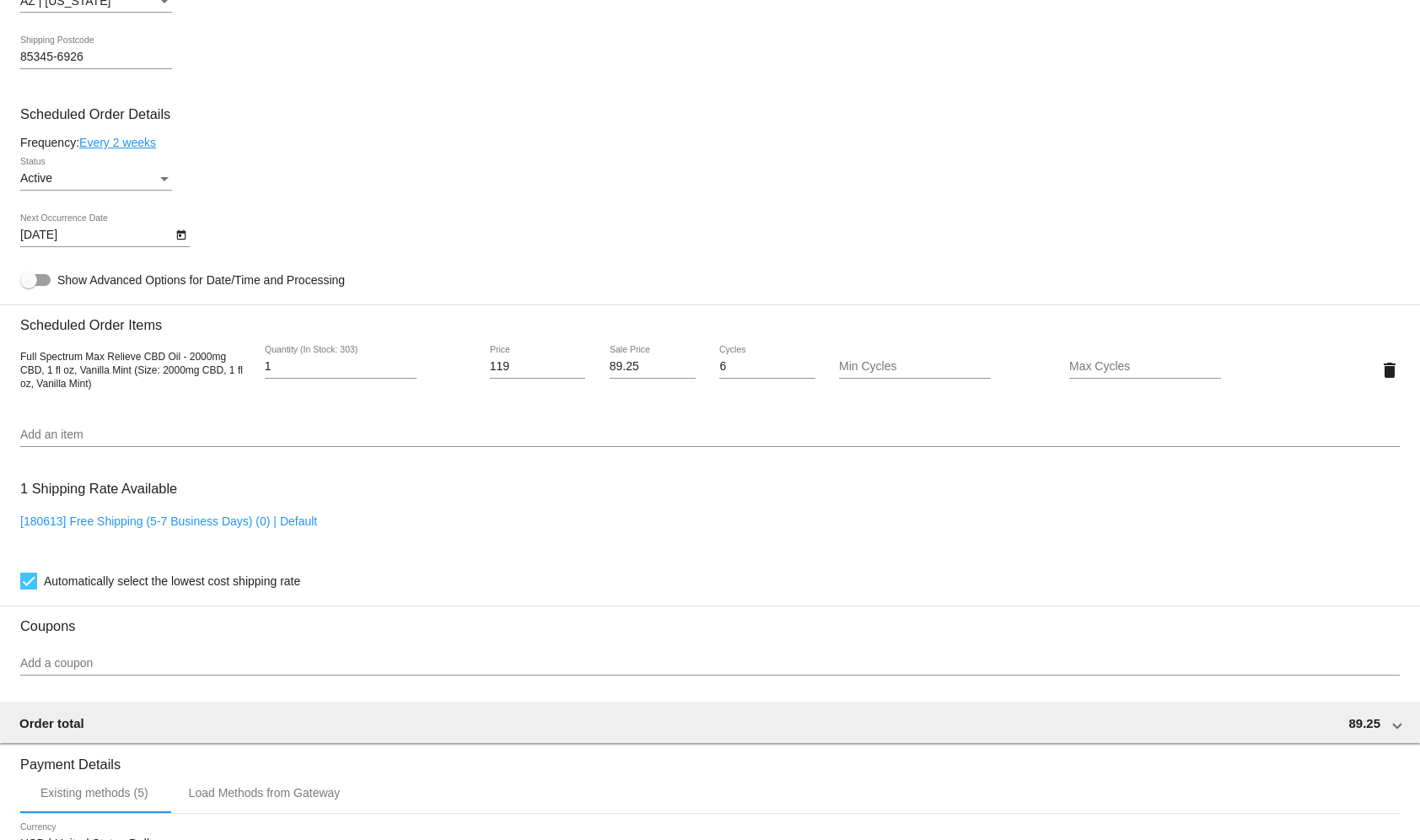
scroll to position [872, 0]
click at [161, 189] on div "Active Status" at bounding box center [97, 173] width 152 height 33
click at [147, 218] on span "Paused" at bounding box center [97, 223] width 152 height 35
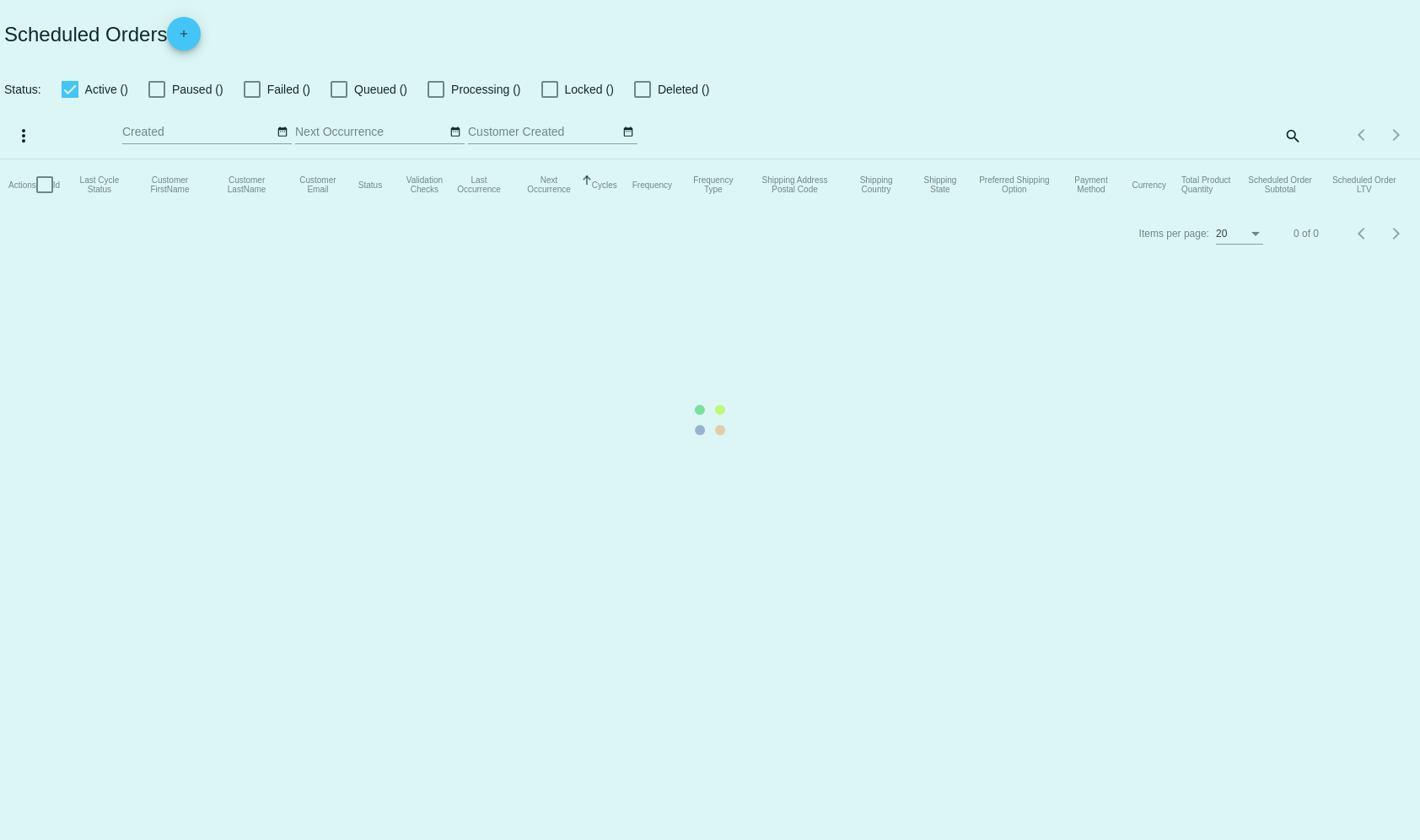
checkbox input "true"
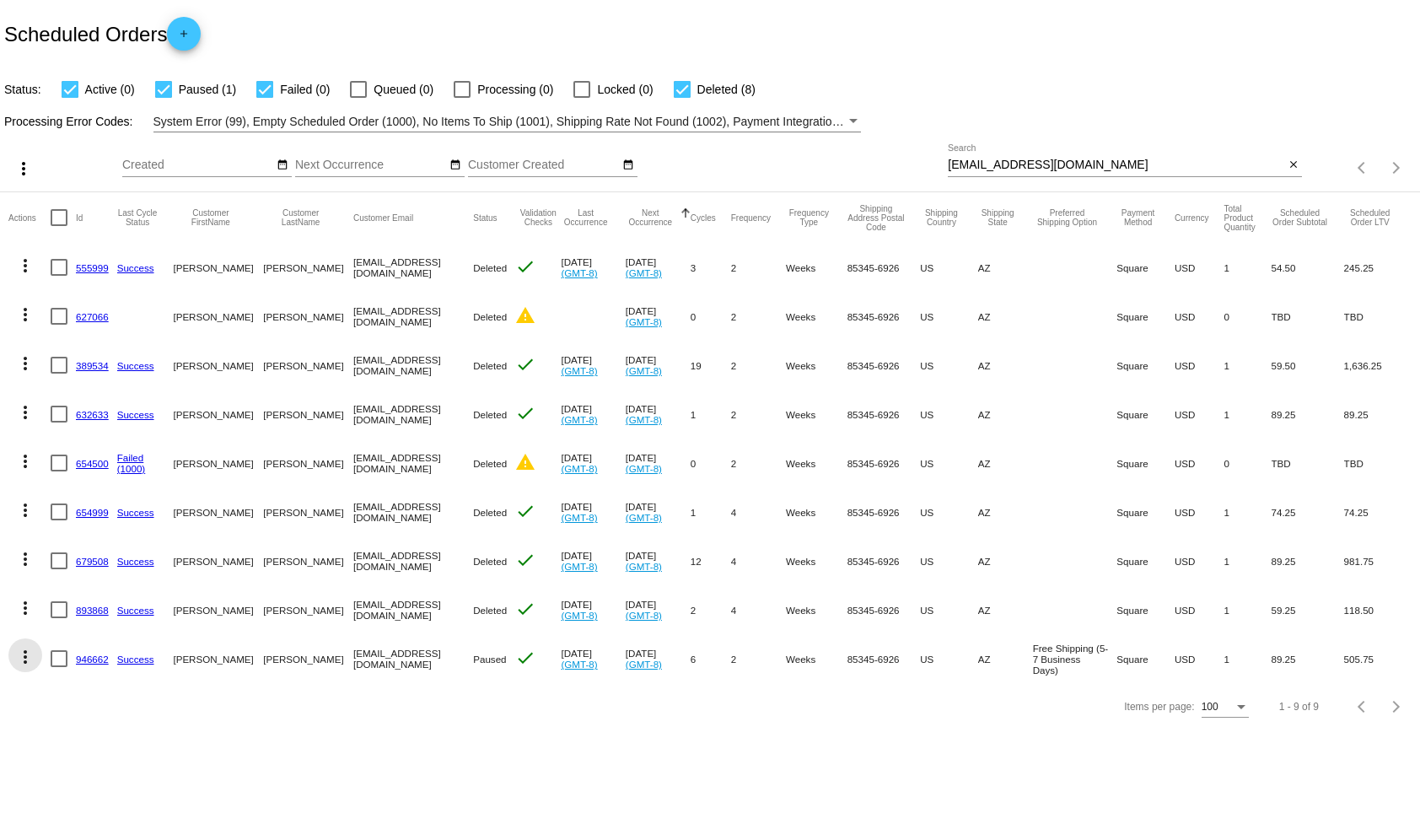
click at [25, 659] on mat-icon "more_vert" at bounding box center [25, 657] width 20 height 20
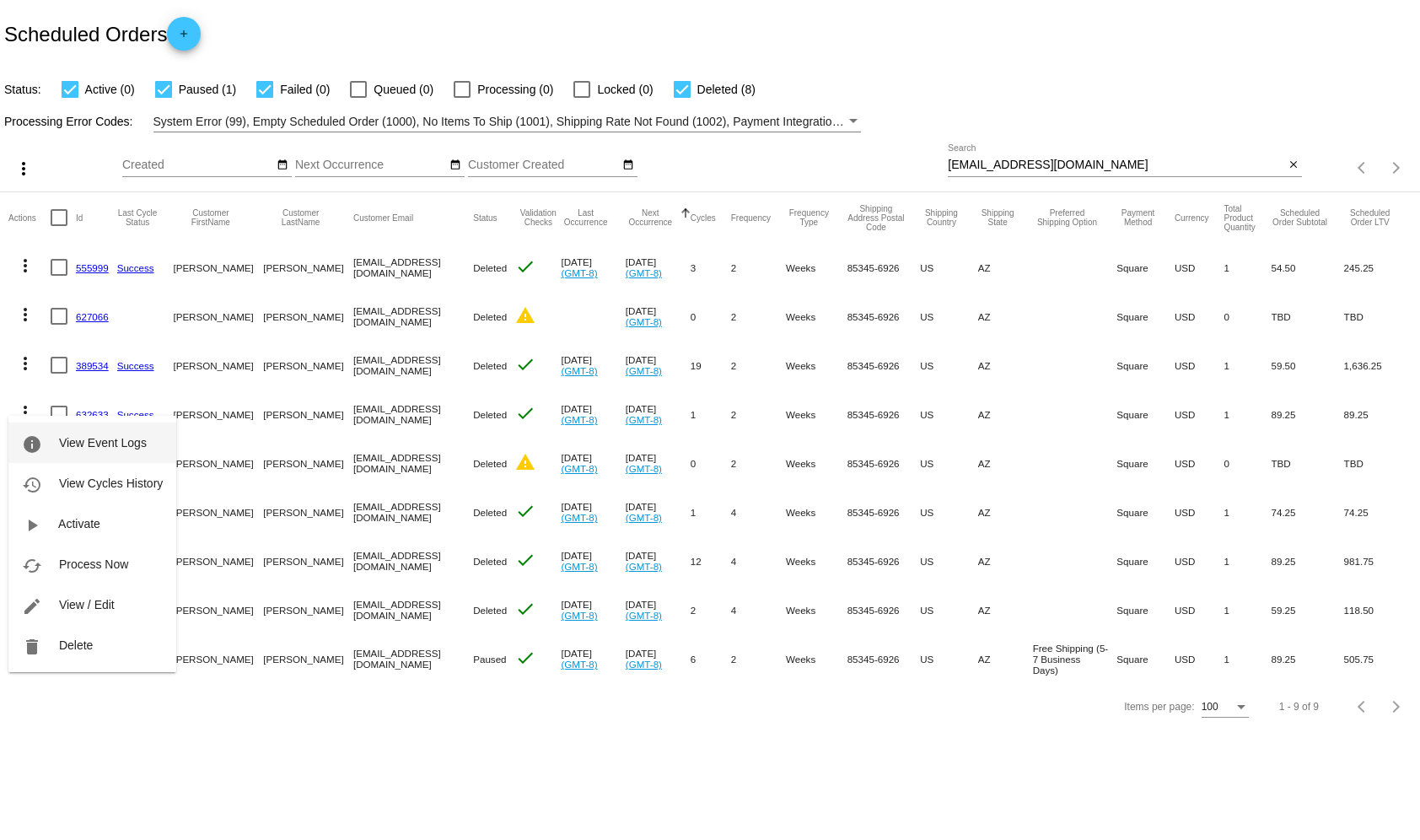
click at [97, 437] on span "View Event Logs" at bounding box center [102, 443] width 88 height 14
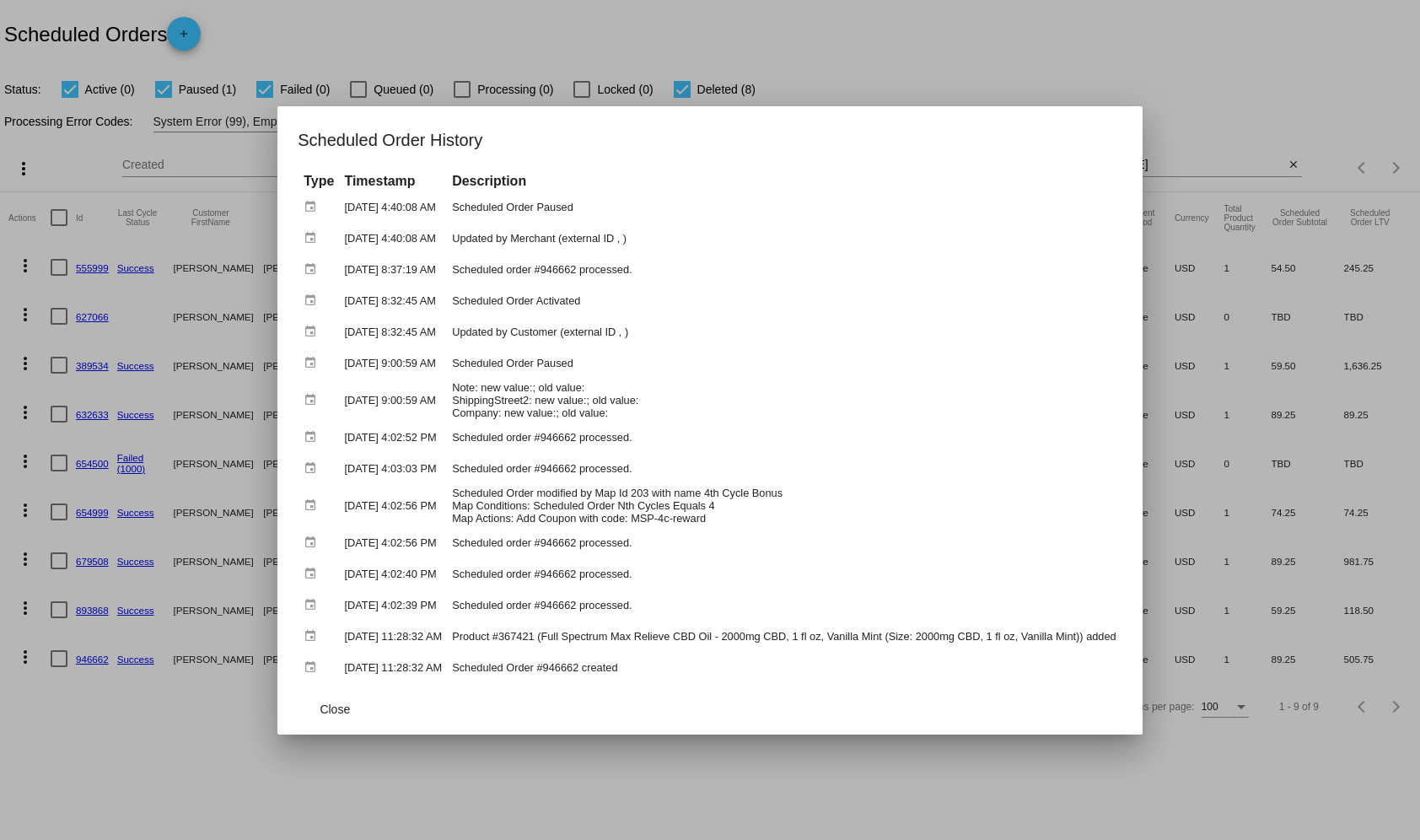
click at [577, 239] on td "Updated by Merchant (external ID , )" at bounding box center [785, 238] width 673 height 29
copy tbody "Updated by Merchant (external ID , )"
click at [605, 202] on td "Scheduled Order Paused" at bounding box center [785, 207] width 673 height 29
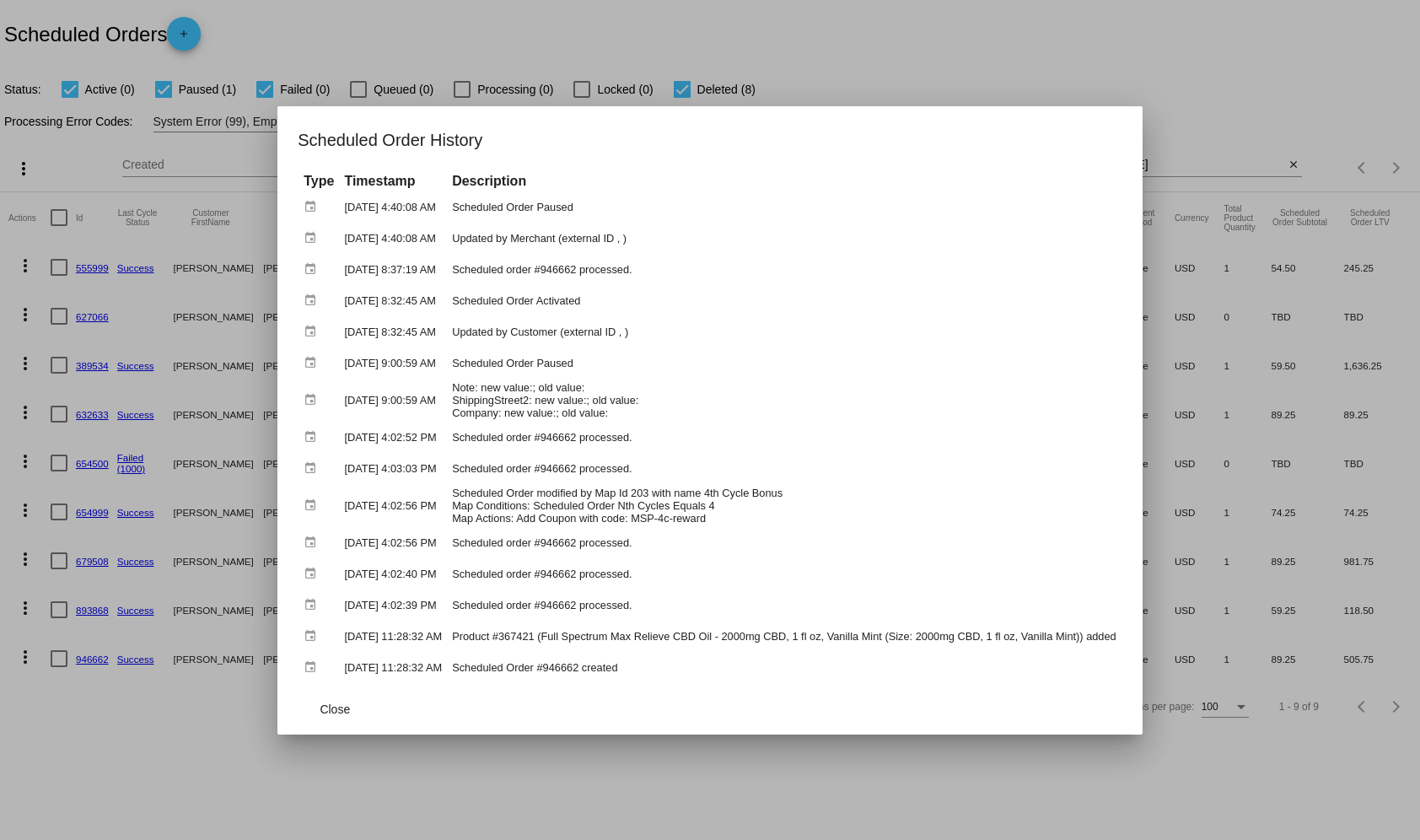
click at [589, 242] on td "Updated by Merchant (external ID , )" at bounding box center [785, 238] width 673 height 29
copy tbody "Updated by Merchant (external ID , )"
click at [675, 240] on td "Updated by Merchant (external ID , )" at bounding box center [785, 238] width 673 height 29
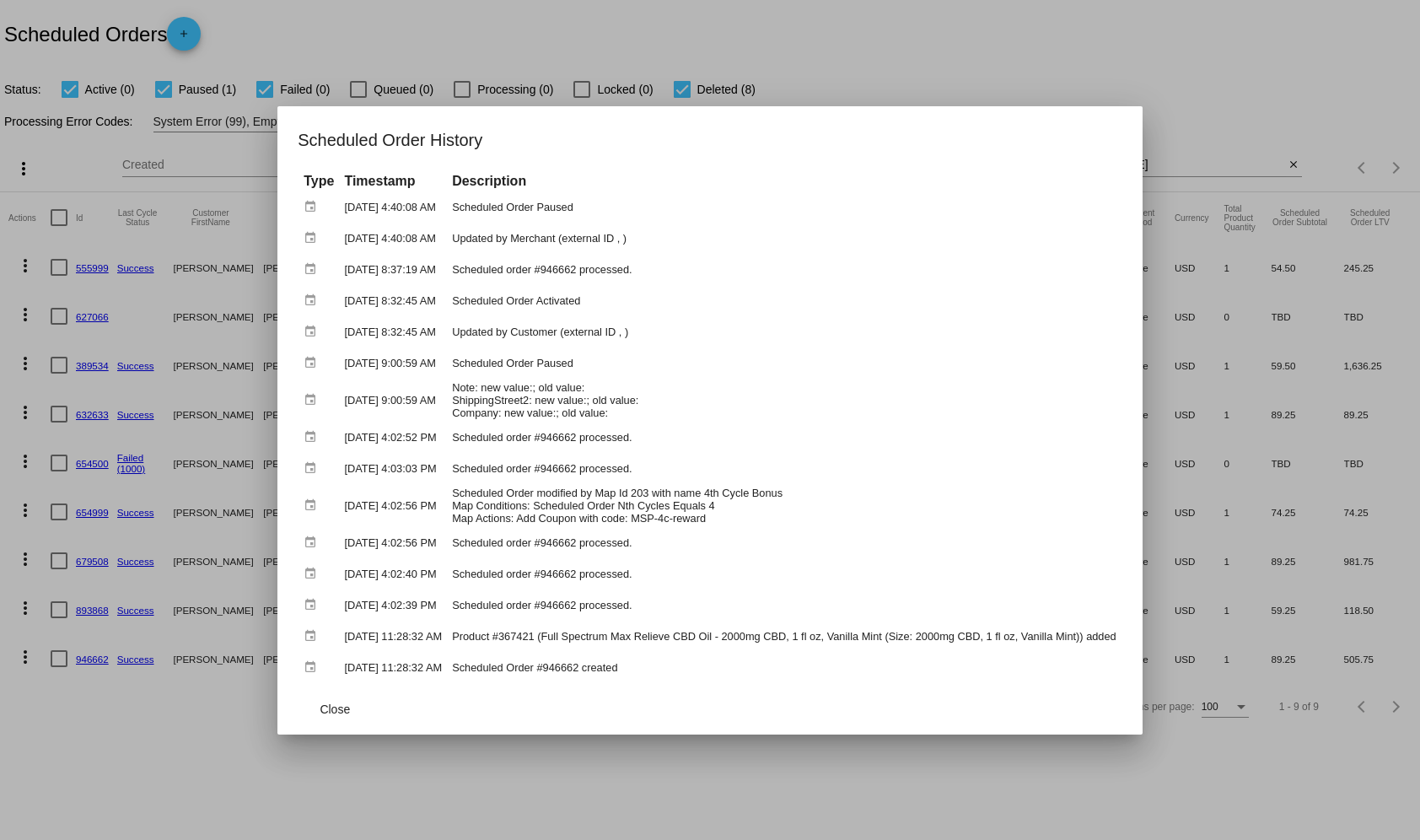
click at [599, 239] on td "Updated by Merchant (external ID , )" at bounding box center [785, 238] width 673 height 29
copy tbody "Updated by Merchant (external ID , )"
click at [613, 260] on td "Scheduled order #946662 processed." at bounding box center [785, 269] width 673 height 29
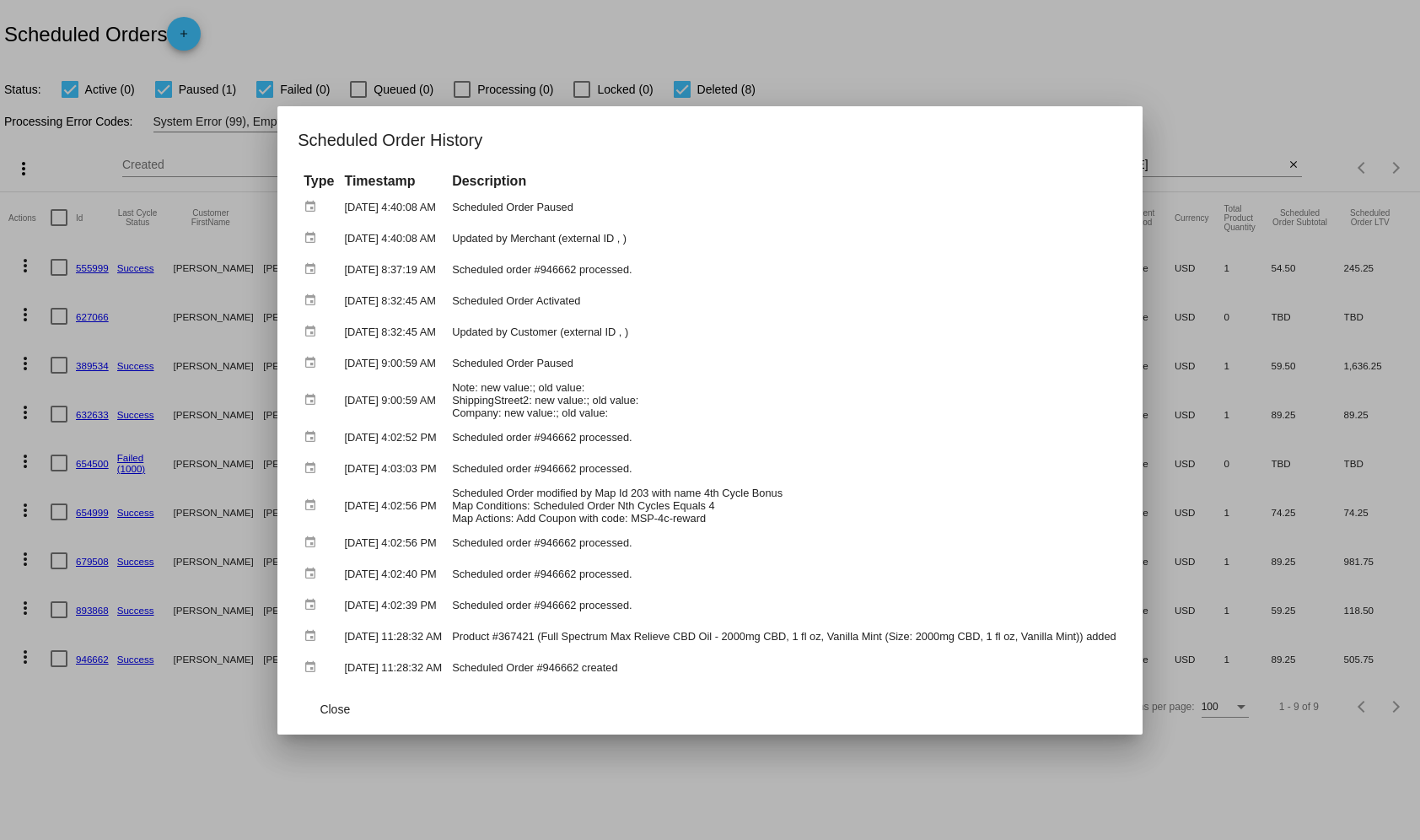
click at [1029, 346] on td "Updated by Customer (external ID , )" at bounding box center [785, 332] width 673 height 29
click at [591, 329] on td "Updated by Customer (external ID , )" at bounding box center [785, 332] width 673 height 29
click at [748, 282] on td "Scheduled order #946662 processed." at bounding box center [785, 269] width 673 height 29
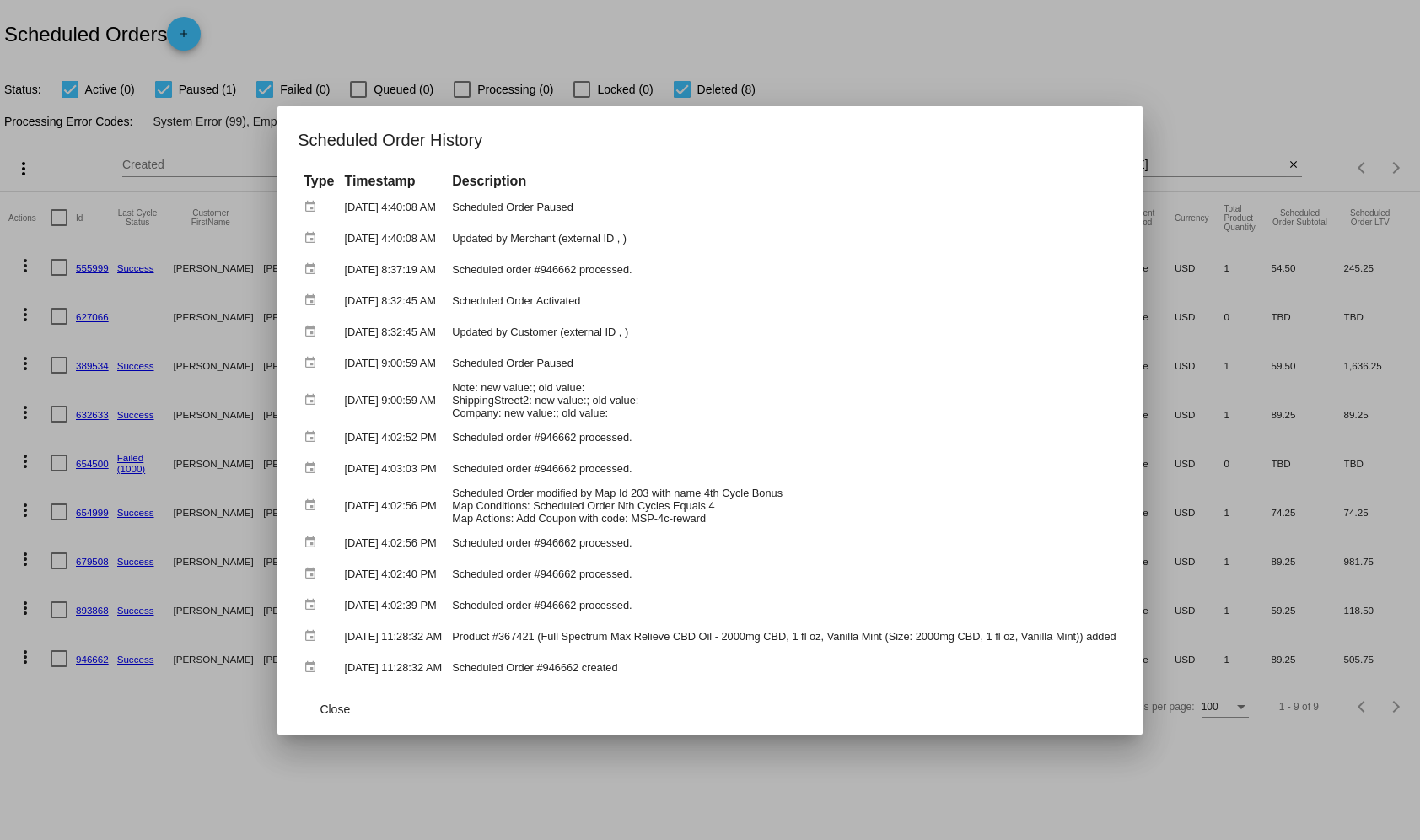
click at [625, 342] on td "Updated by Customer (external ID , )" at bounding box center [785, 332] width 673 height 29
click at [625, 339] on td "Updated by Customer (external ID , )" at bounding box center [785, 332] width 673 height 29
copy tbody "Updated by Customer (external ID , )"
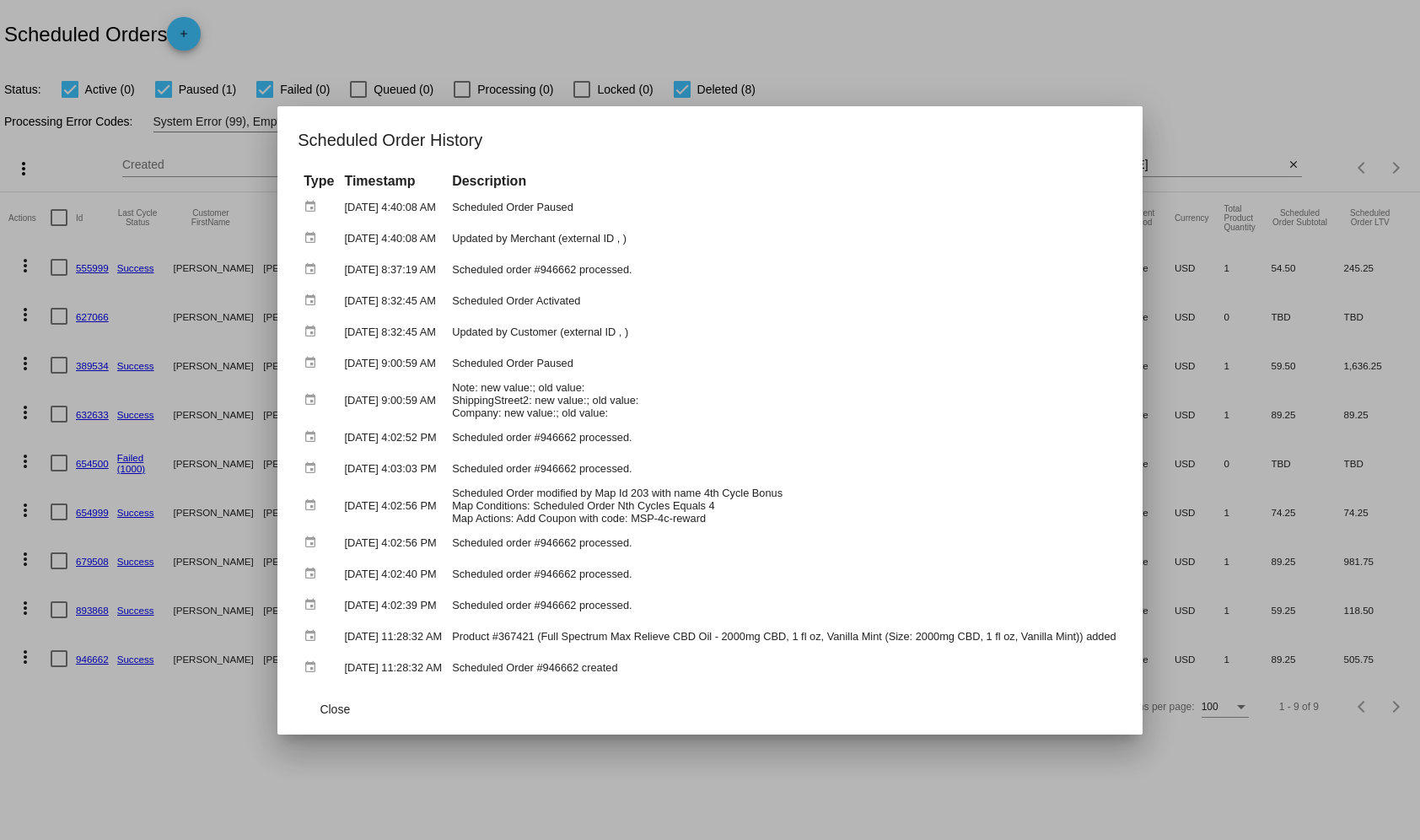
click at [953, 273] on td "Scheduled order #946662 processed." at bounding box center [785, 269] width 673 height 29
click at [585, 336] on td "Updated by Customer (external ID , )" at bounding box center [785, 332] width 673 height 29
copy tbody "Updated by Customer (external ID , )"
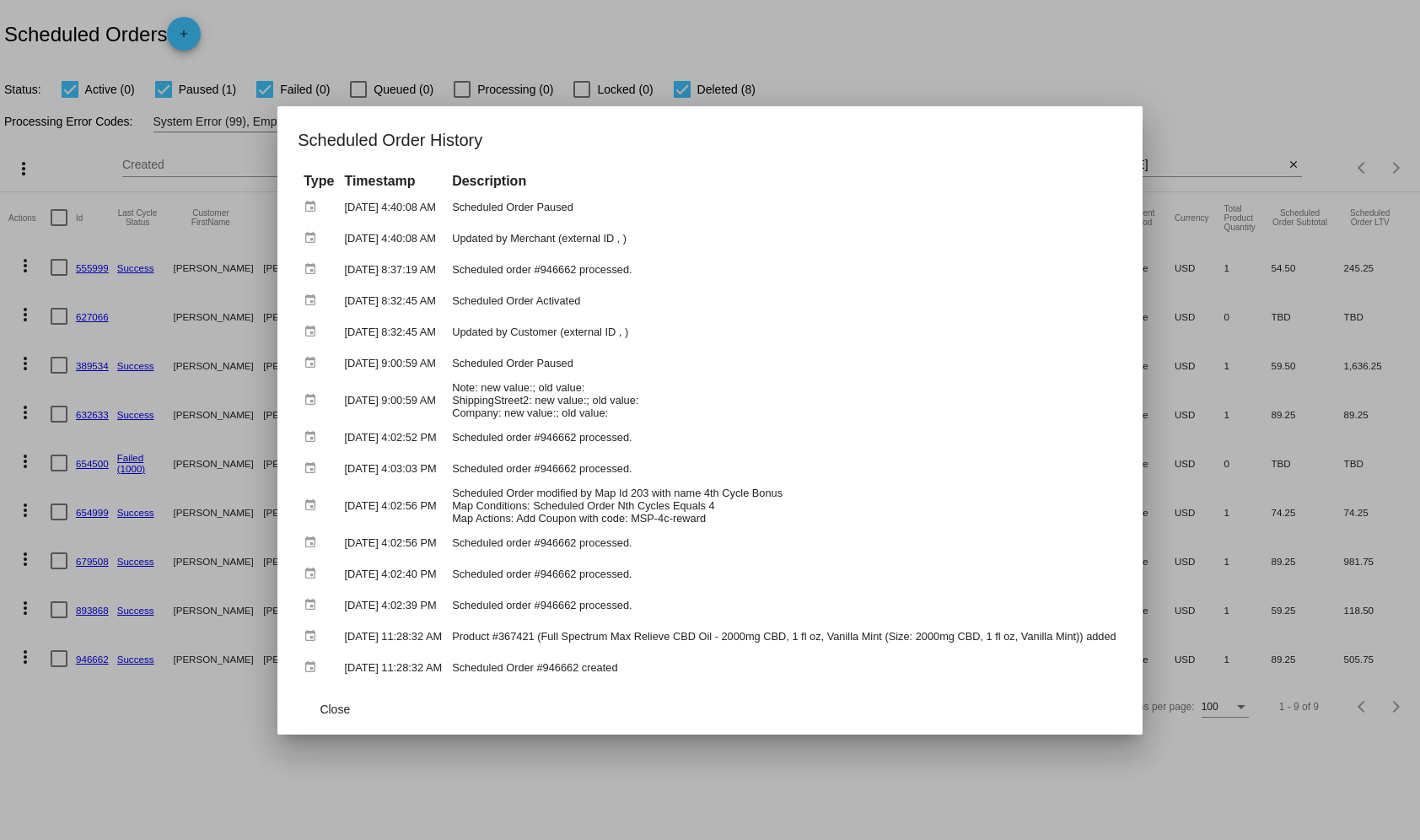
click at [1035, 700] on mat-dialog-actions "Close" at bounding box center [710, 709] width 824 height 51
click at [543, 336] on td "Updated by Customer (external ID , )" at bounding box center [785, 332] width 673 height 29
click at [695, 303] on td "Scheduled Order Activated" at bounding box center [785, 300] width 673 height 29
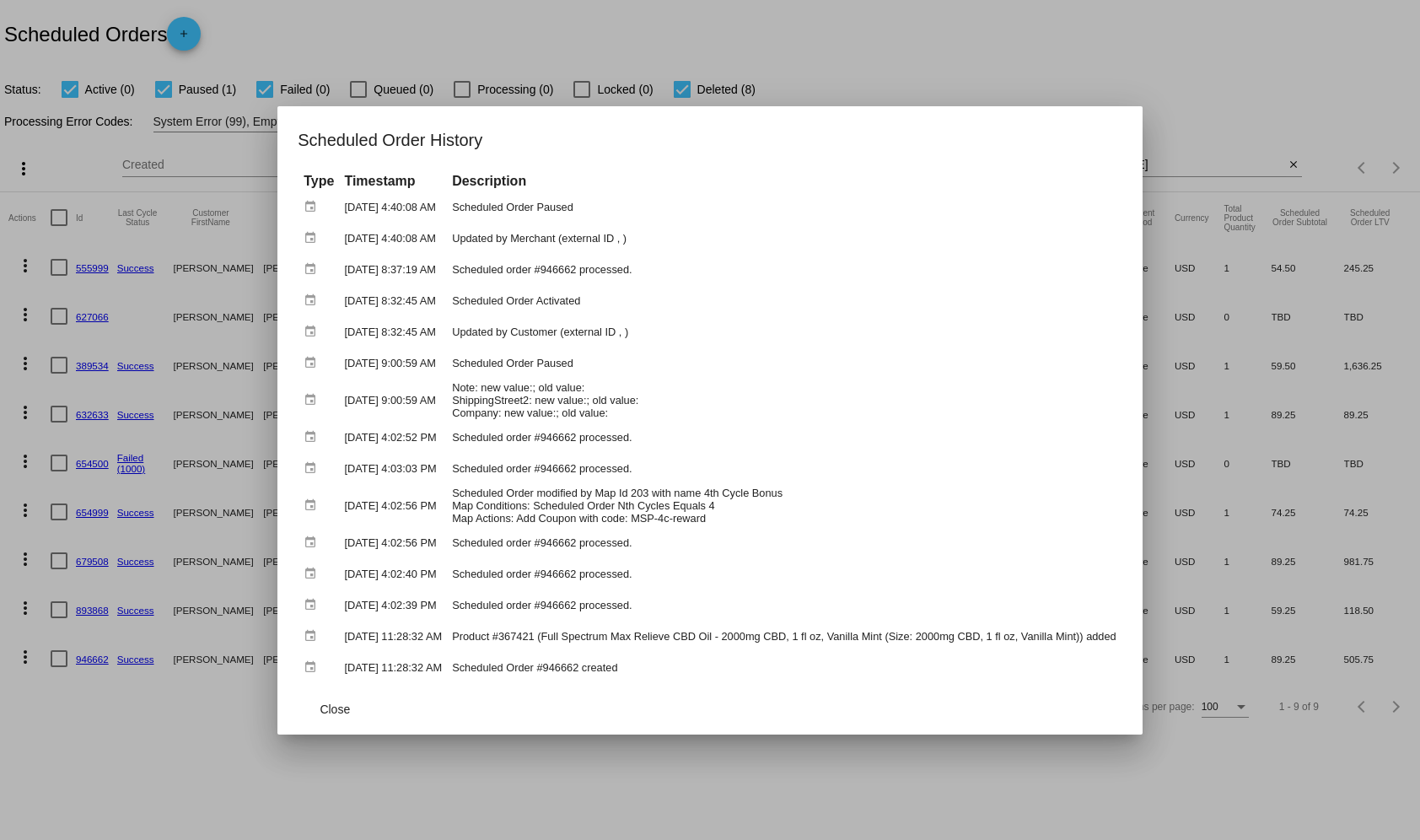
click at [614, 333] on td "Updated by Customer (external ID , )" at bounding box center [785, 332] width 673 height 29
click at [552, 238] on td "Updated by Merchant (external ID , )" at bounding box center [785, 238] width 673 height 29
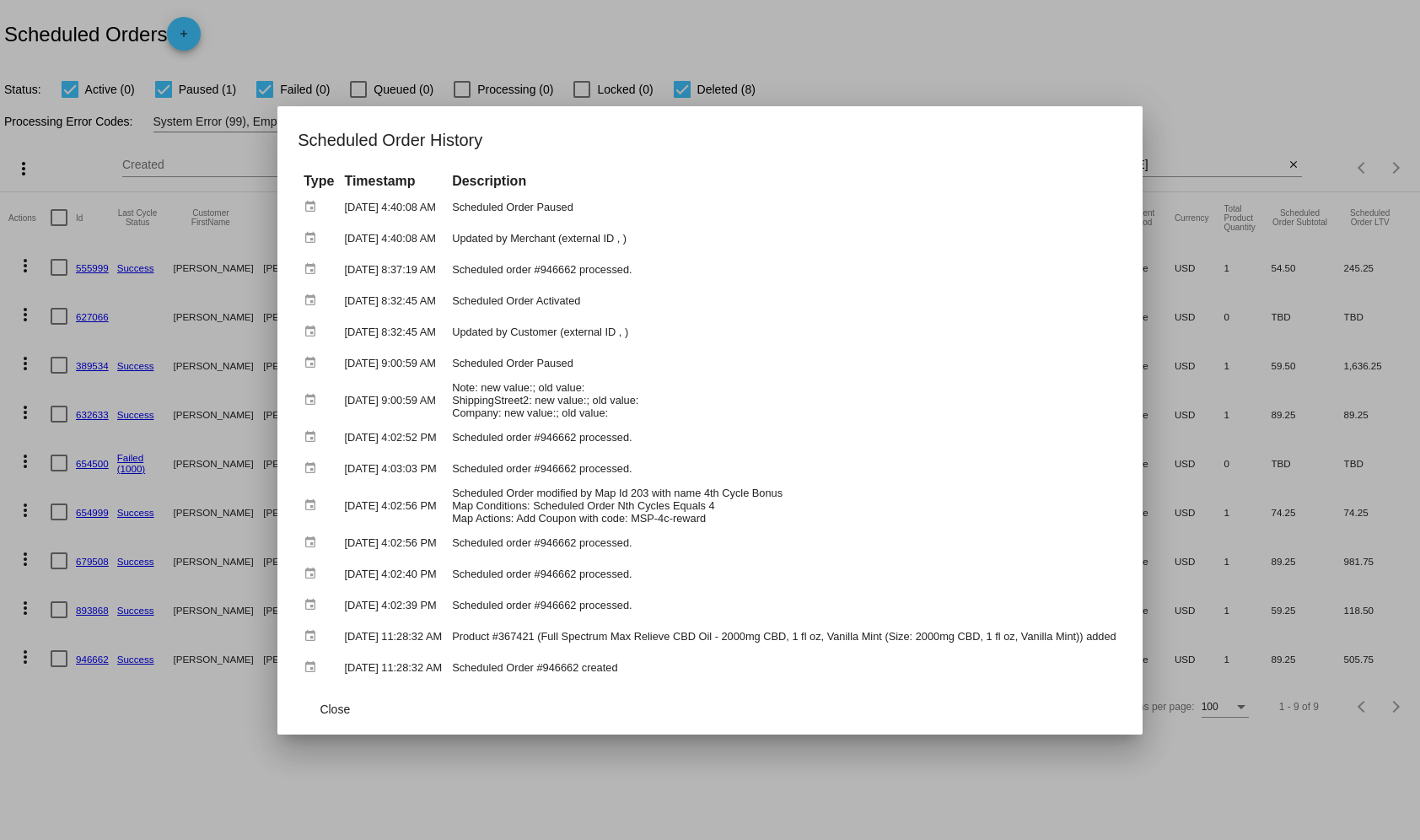
click at [552, 238] on td "Updated by Merchant (external ID , )" at bounding box center [785, 238] width 673 height 29
click at [531, 330] on td "Updated by Customer (external ID , )" at bounding box center [785, 332] width 673 height 29
drag, startPoint x: 469, startPoint y: 241, endPoint x: 655, endPoint y: 243, distance: 186.0
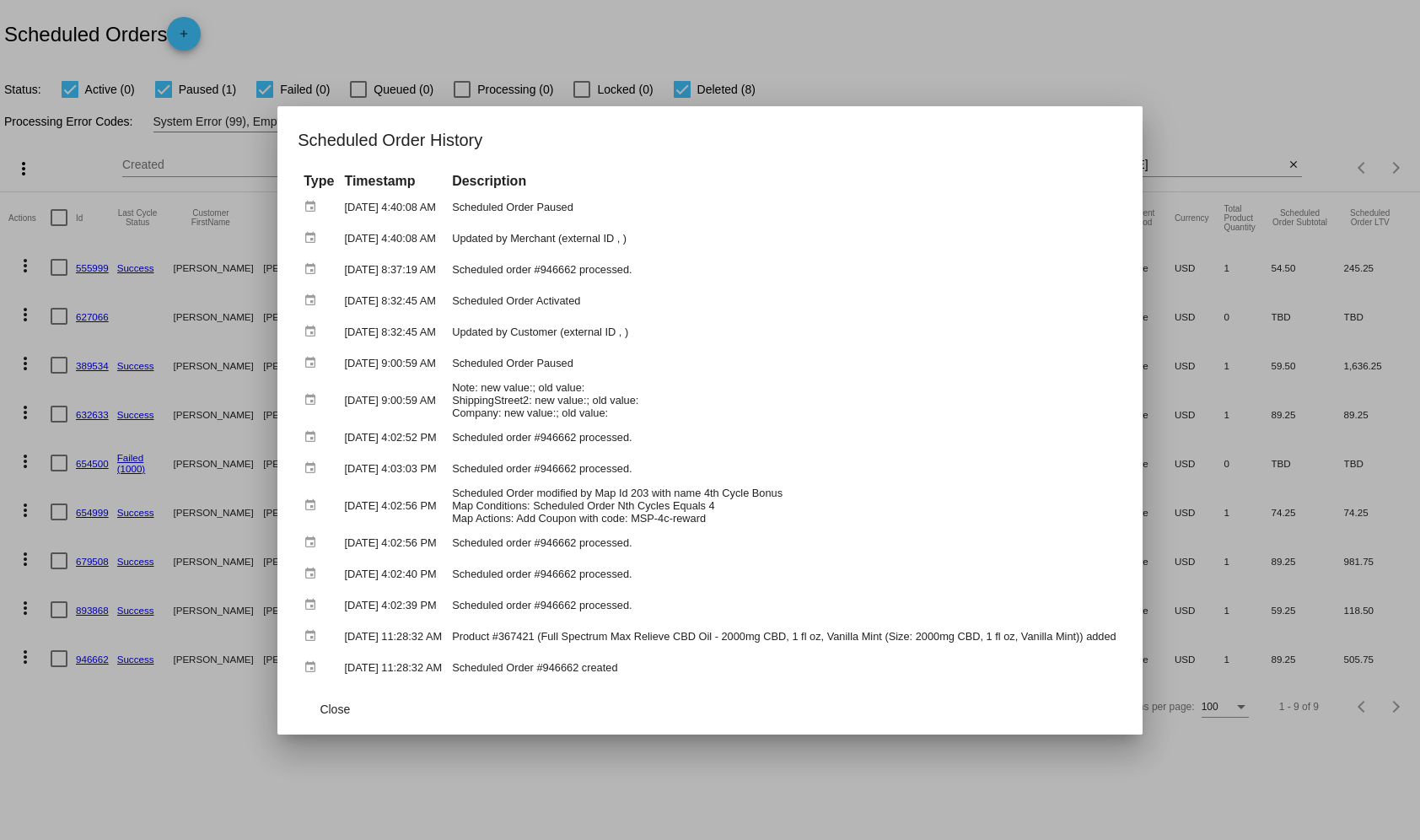
click at [655, 243] on td "Updated by Merchant (external ID , )" at bounding box center [785, 238] width 673 height 29
click at [527, 330] on td "Updated by Customer (external ID , )" at bounding box center [785, 332] width 673 height 29
click at [584, 304] on td "Scheduled Order Activated" at bounding box center [785, 300] width 673 height 29
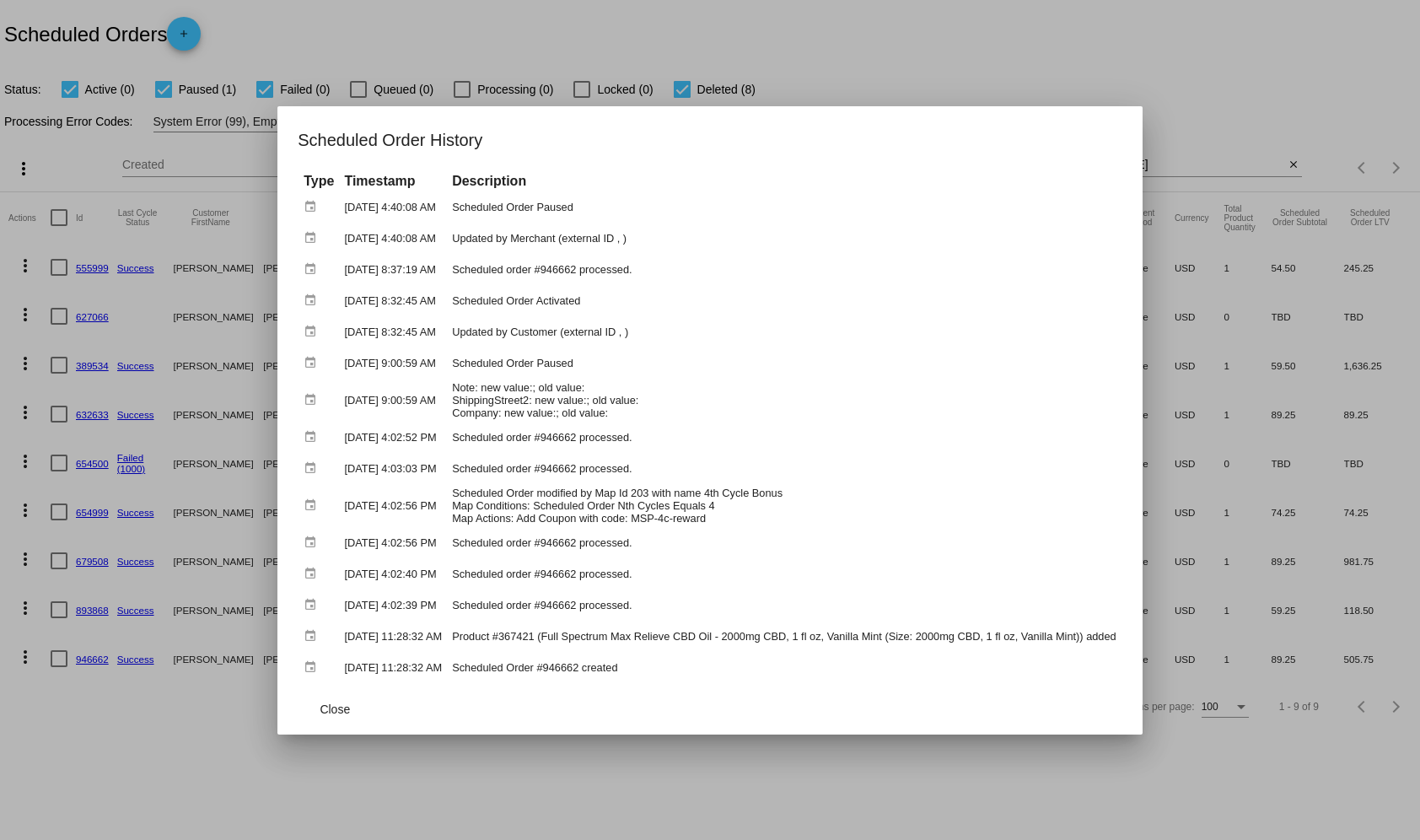
click at [584, 304] on td "Scheduled Order Activated" at bounding box center [785, 300] width 673 height 29
click at [766, 278] on td "Scheduled order #946662 processed." at bounding box center [785, 269] width 673 height 29
click at [320, 705] on span "Close" at bounding box center [335, 709] width 30 height 14
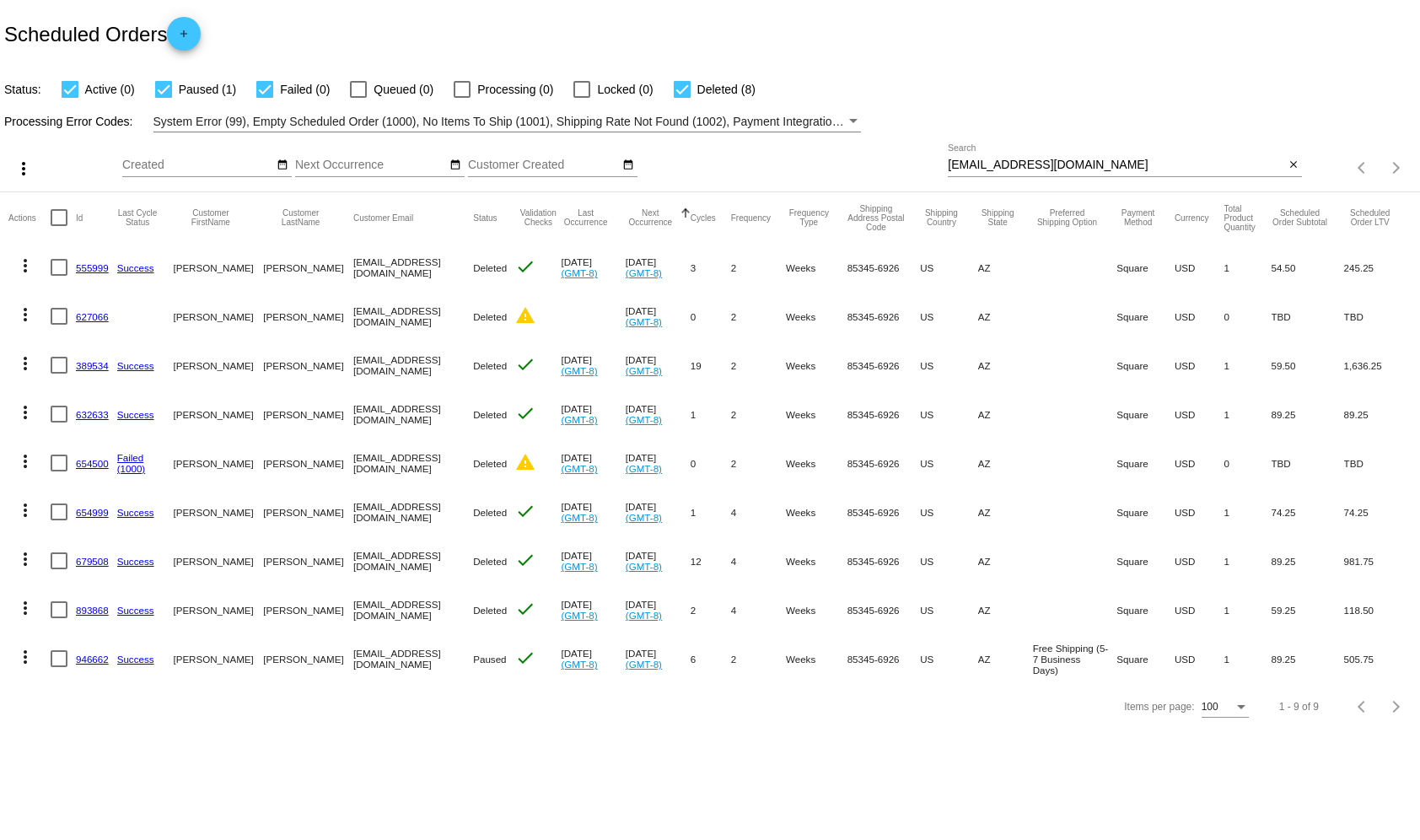
click at [1040, 159] on input "[EMAIL_ADDRESS][DOMAIN_NAME]" at bounding box center [1116, 165] width 337 height 14
